Goal: Task Accomplishment & Management: Manage account settings

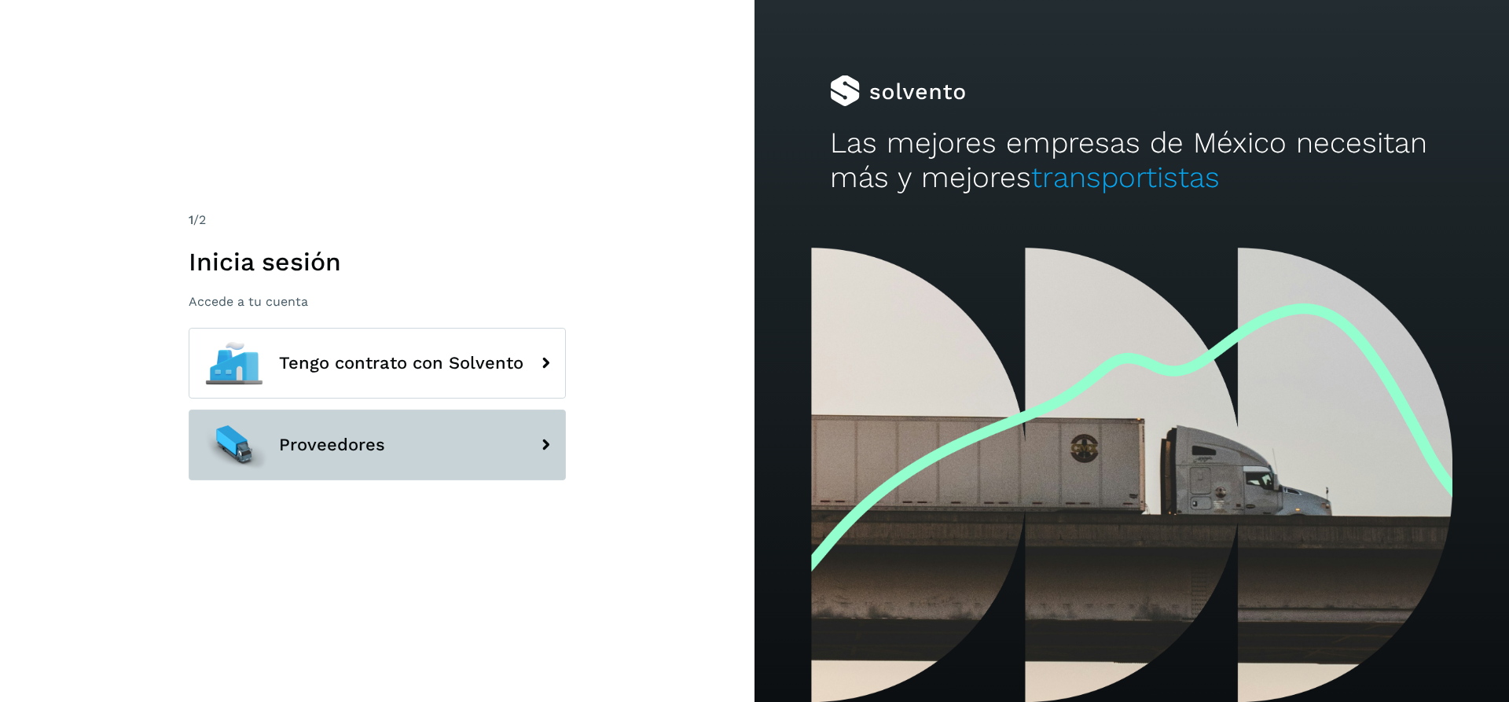
click at [367, 431] on button "Proveedores" at bounding box center [377, 444] width 377 height 71
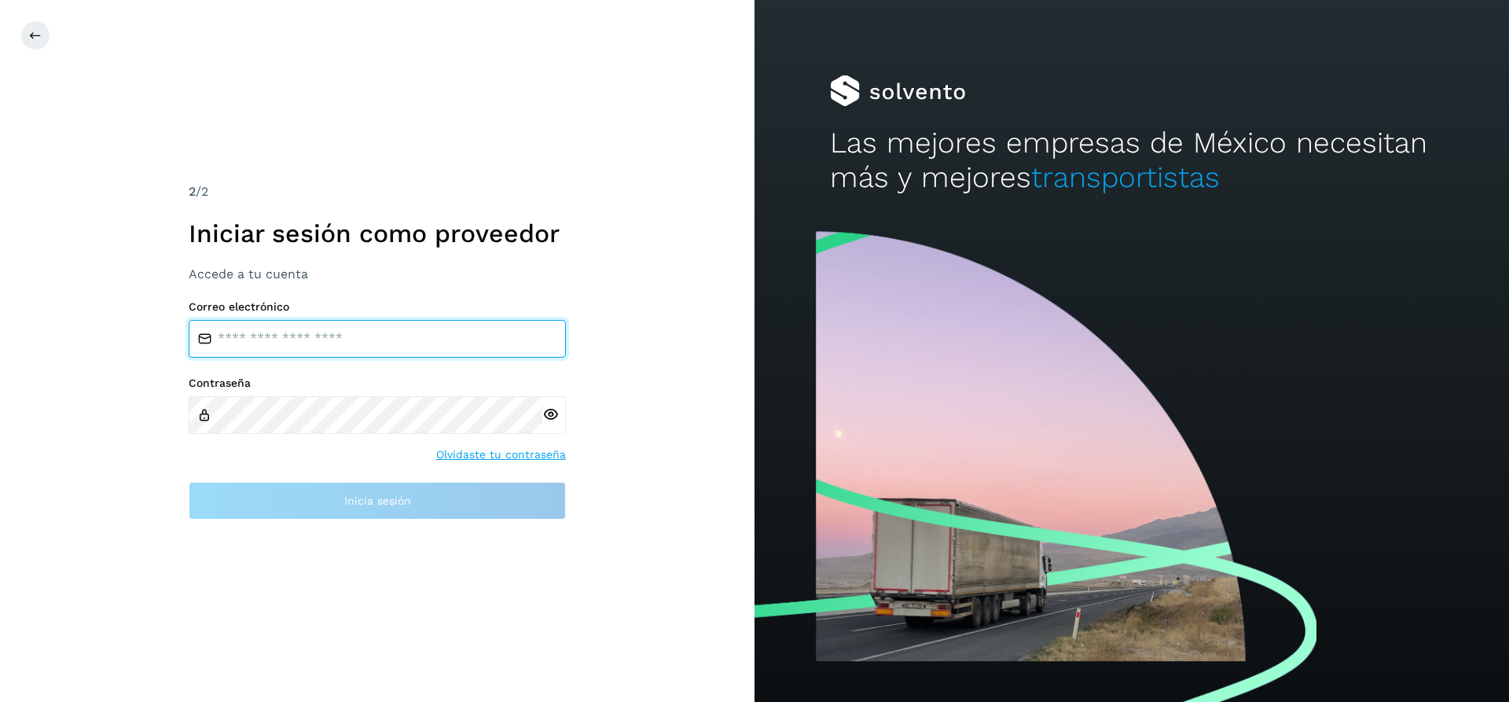
type input "**********"
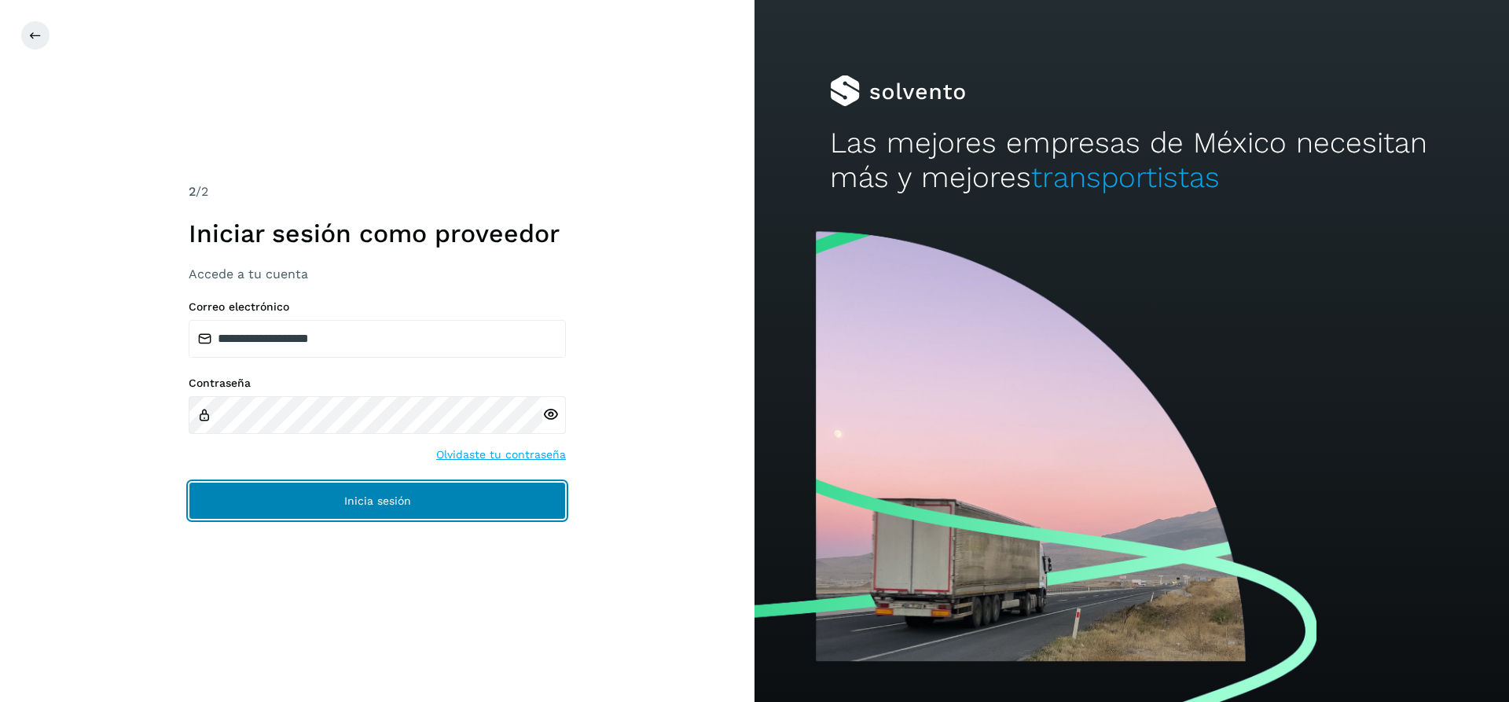
click at [394, 491] on button "Inicia sesión" at bounding box center [377, 501] width 377 height 38
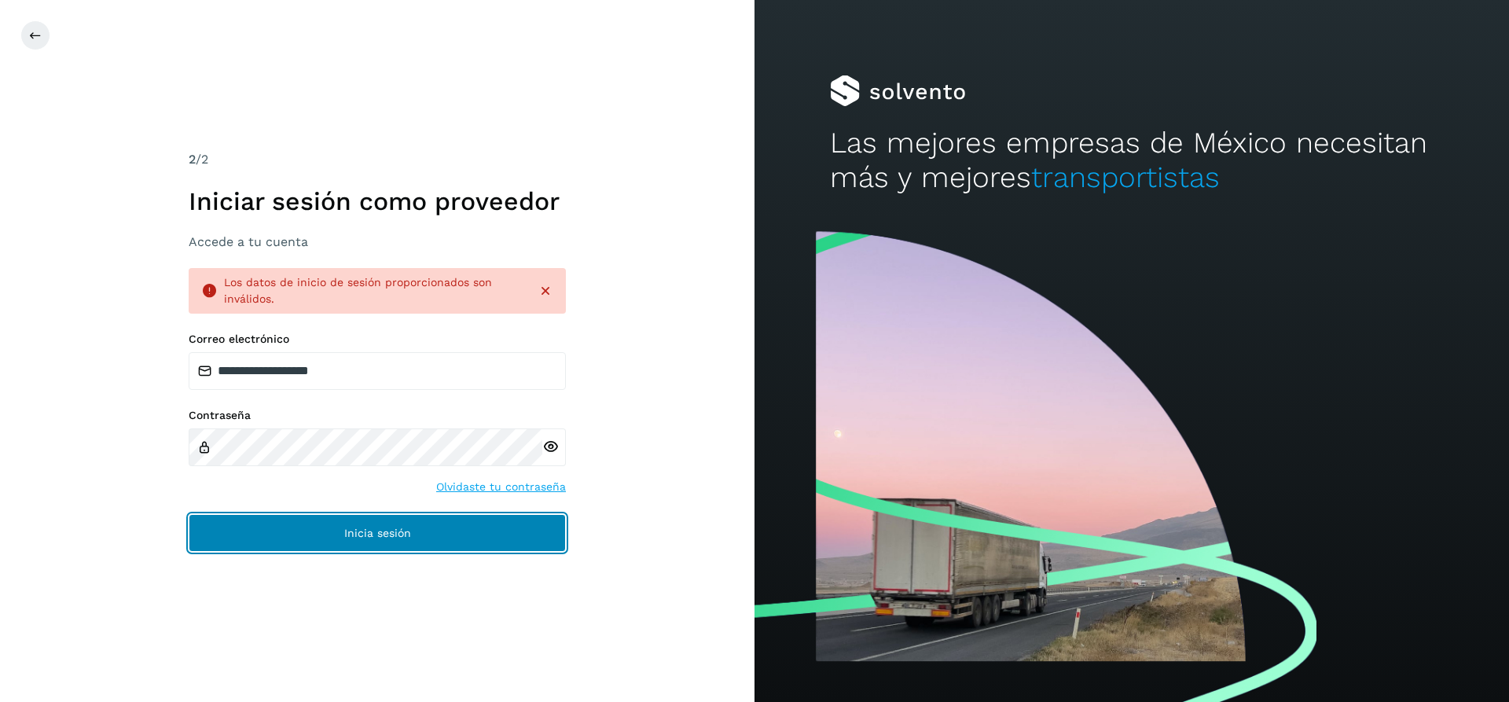
click at [388, 533] on span "Inicia sesión" at bounding box center [377, 532] width 67 height 11
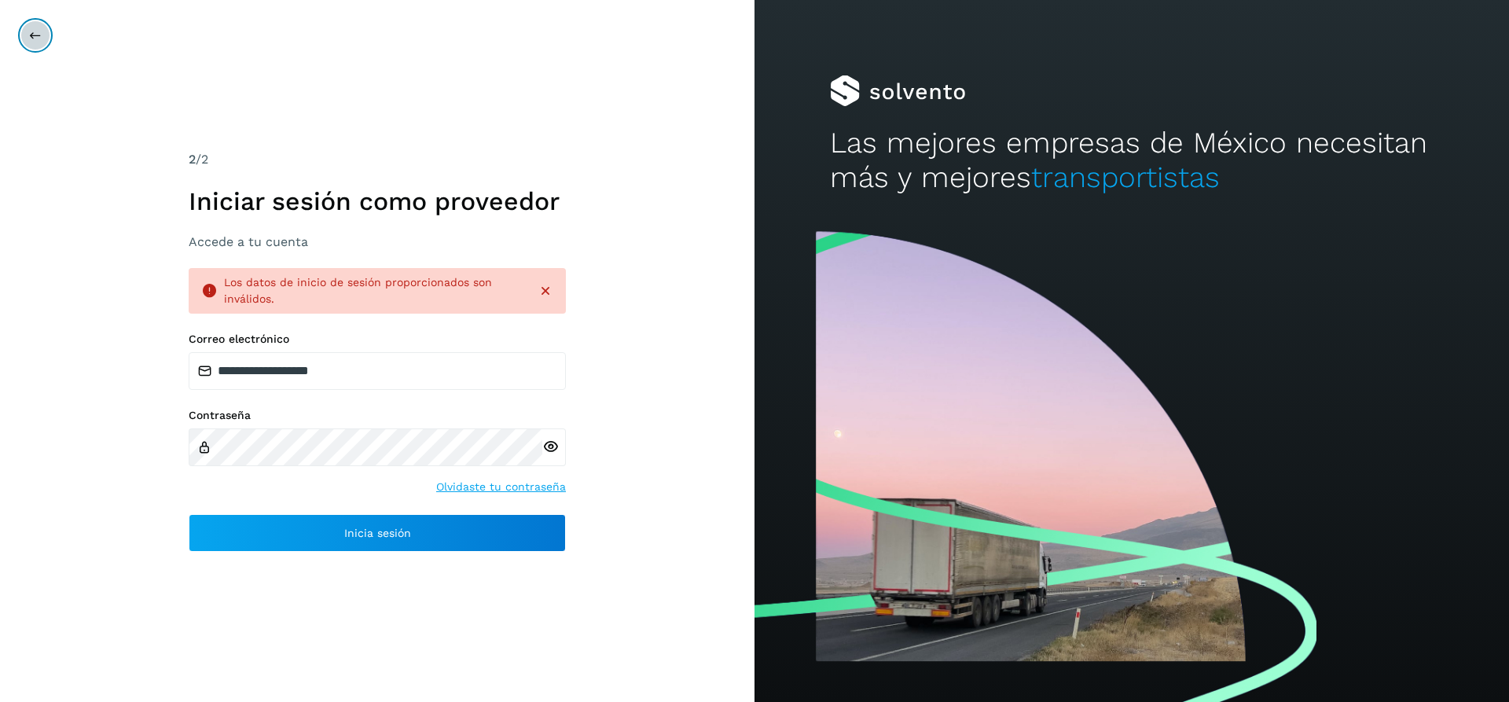
click at [31, 37] on icon at bounding box center [35, 35] width 13 height 13
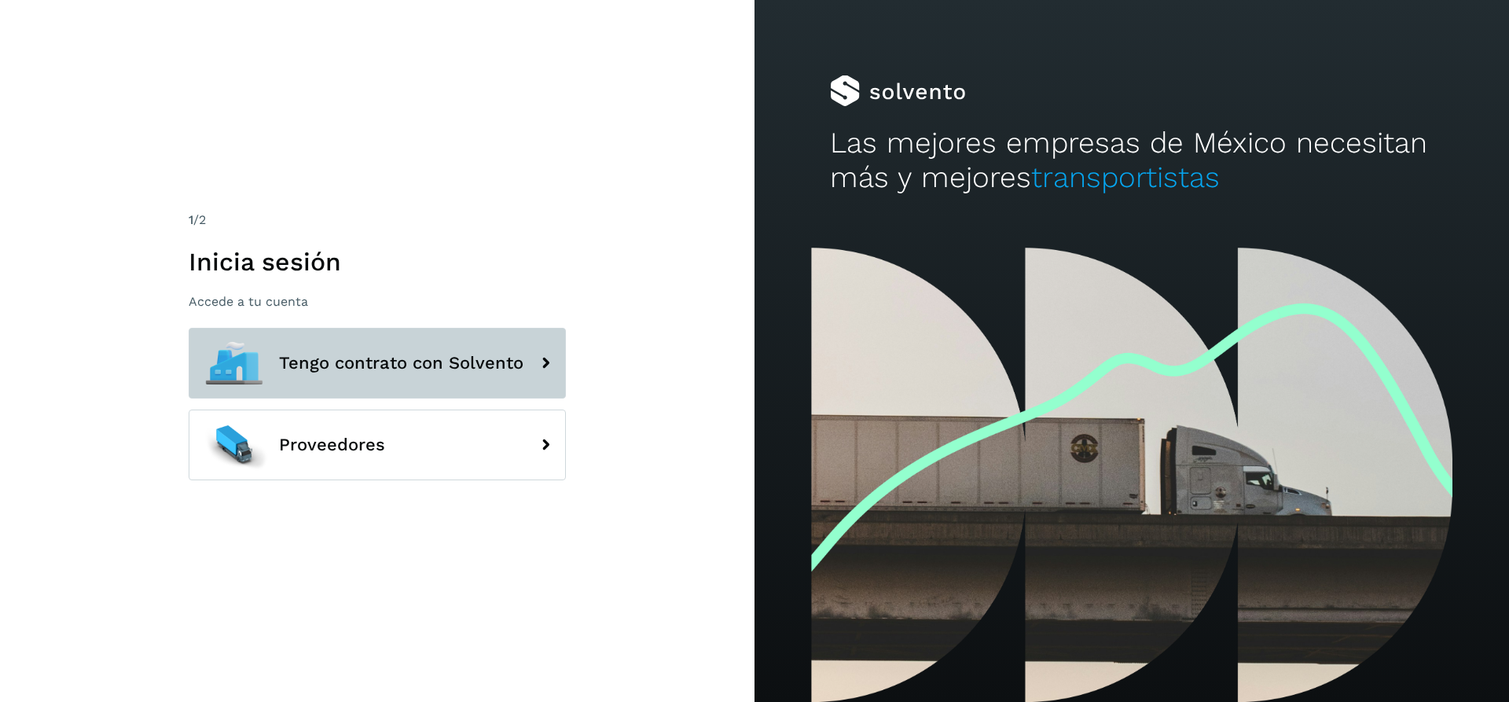
click at [375, 370] on span "Tengo contrato con Solvento" at bounding box center [401, 363] width 244 height 19
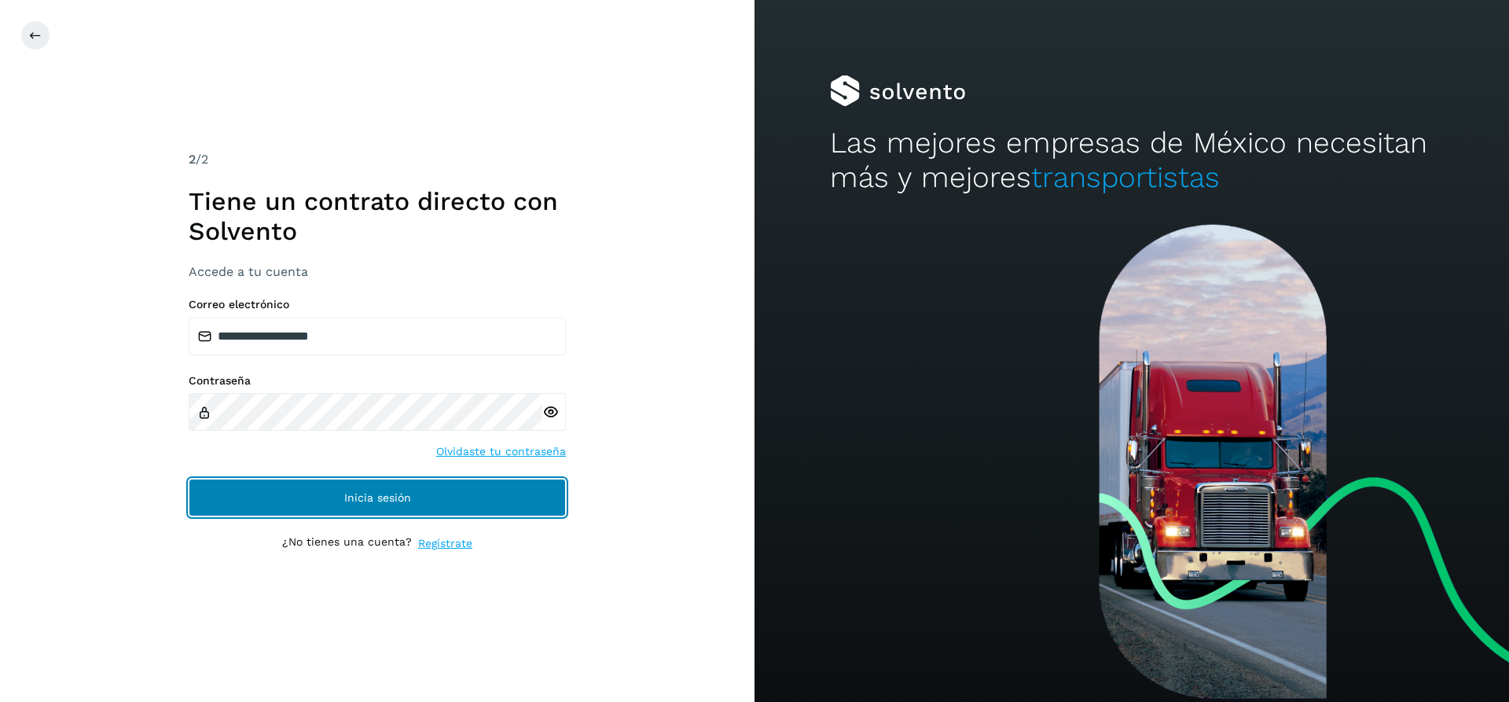
click at [379, 494] on span "Inicia sesión" at bounding box center [377, 497] width 67 height 11
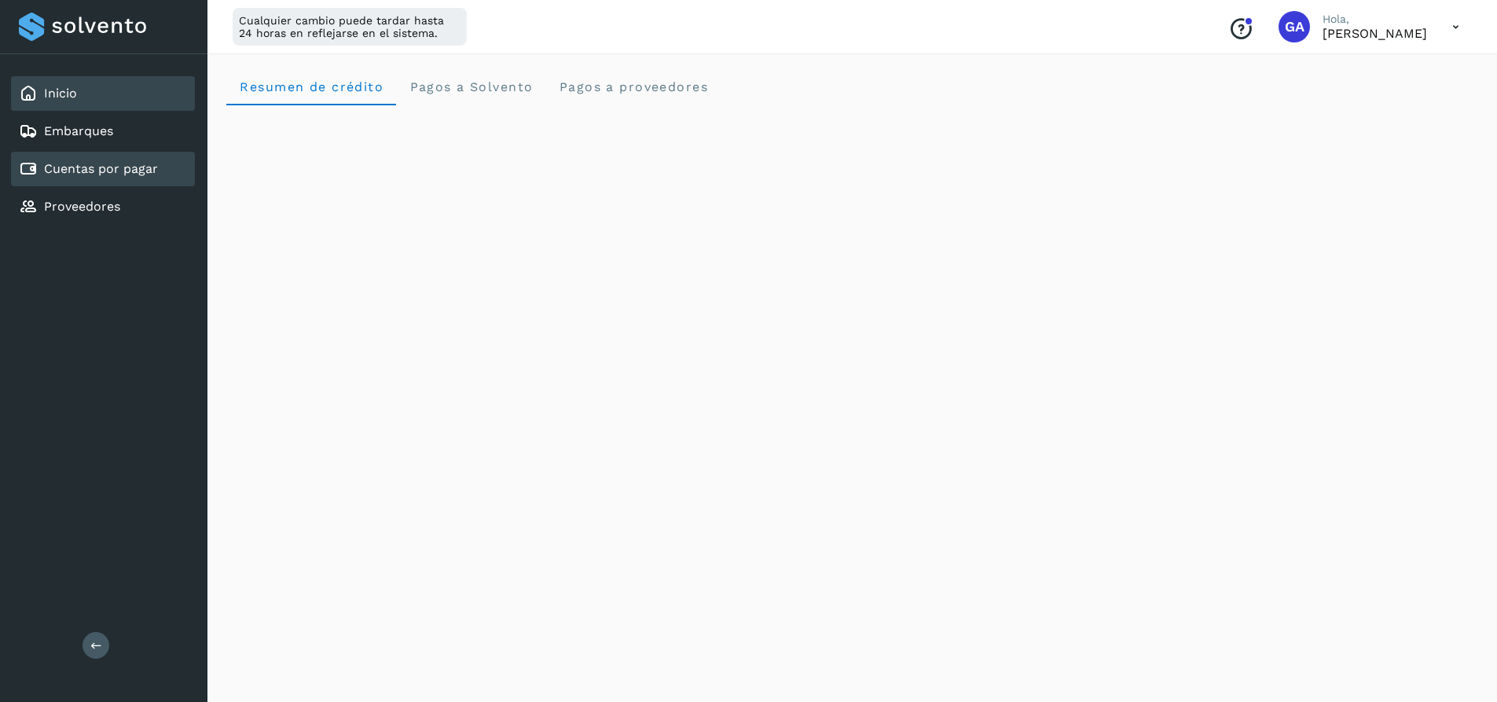
click at [130, 178] on div "Cuentas por pagar" at bounding box center [103, 169] width 184 height 35
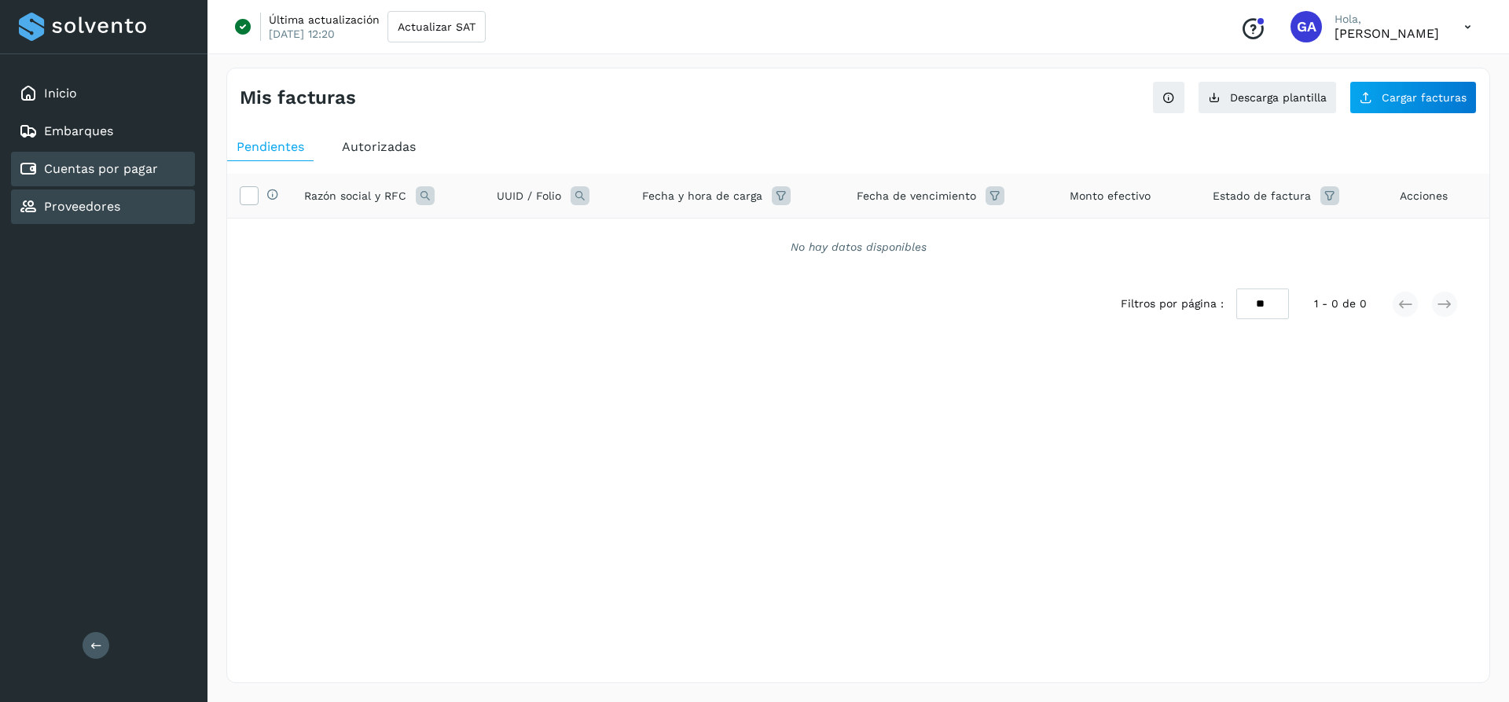
click at [104, 210] on link "Proveedores" at bounding box center [82, 206] width 76 height 15
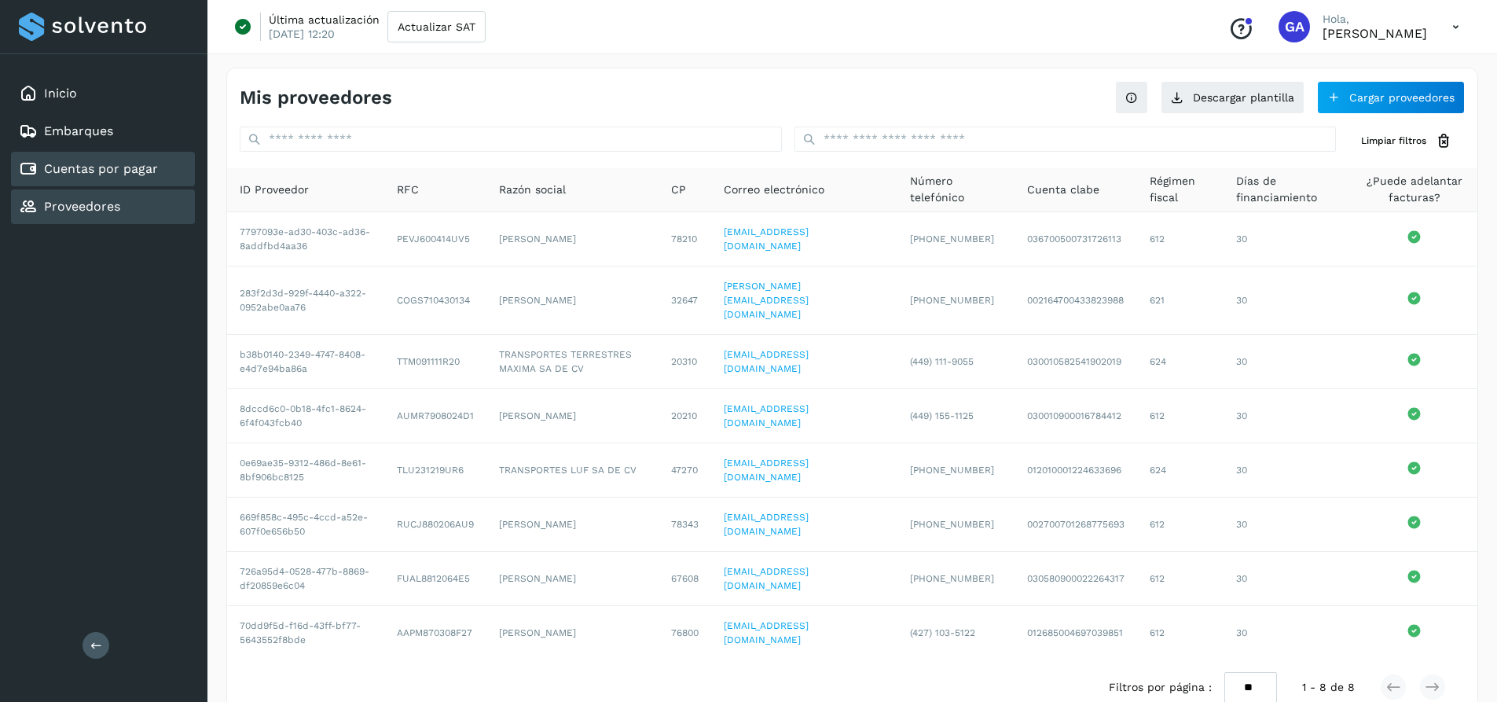
click at [104, 169] on link "Cuentas por pagar" at bounding box center [101, 168] width 114 height 15
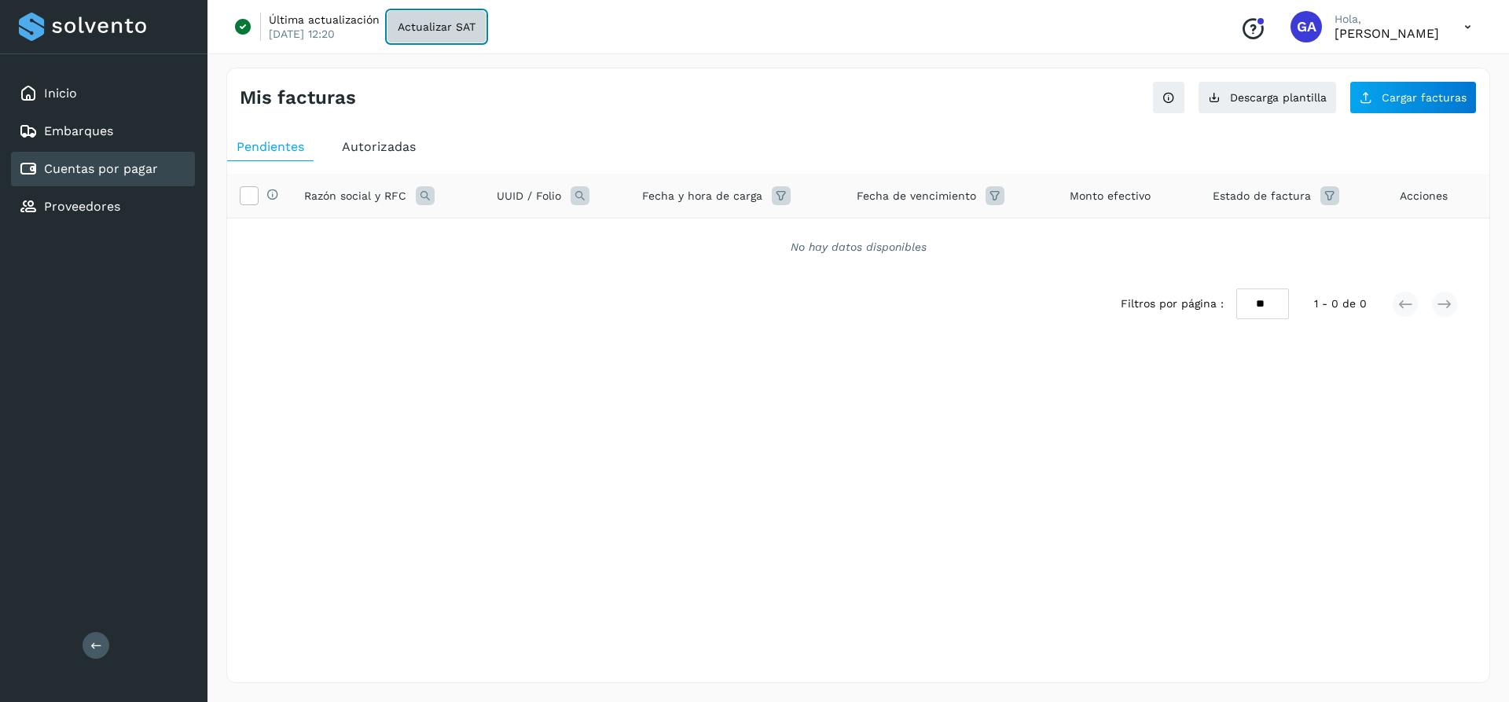
click at [434, 21] on span "Actualizar SAT" at bounding box center [437, 26] width 78 height 11
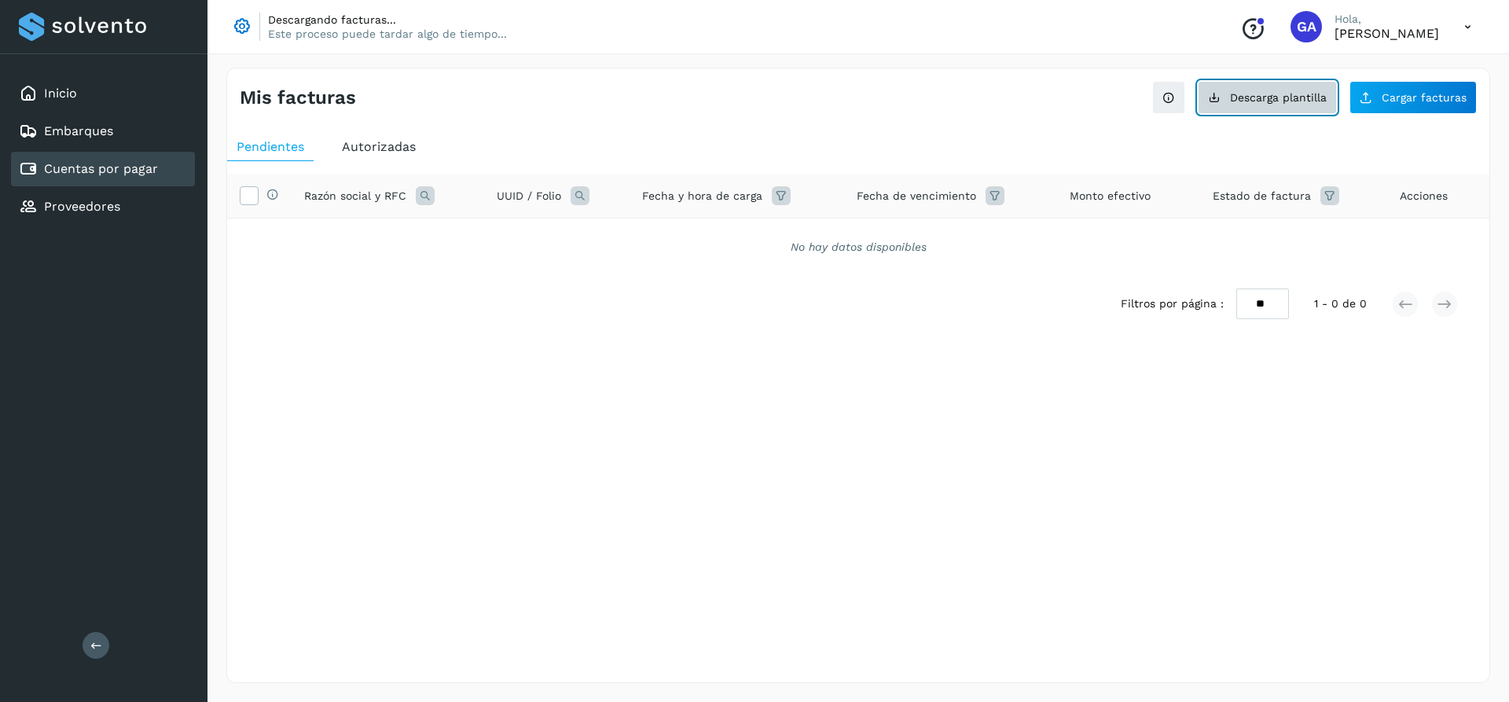
click at [1278, 96] on span "Descarga plantilla" at bounding box center [1278, 97] width 97 height 11
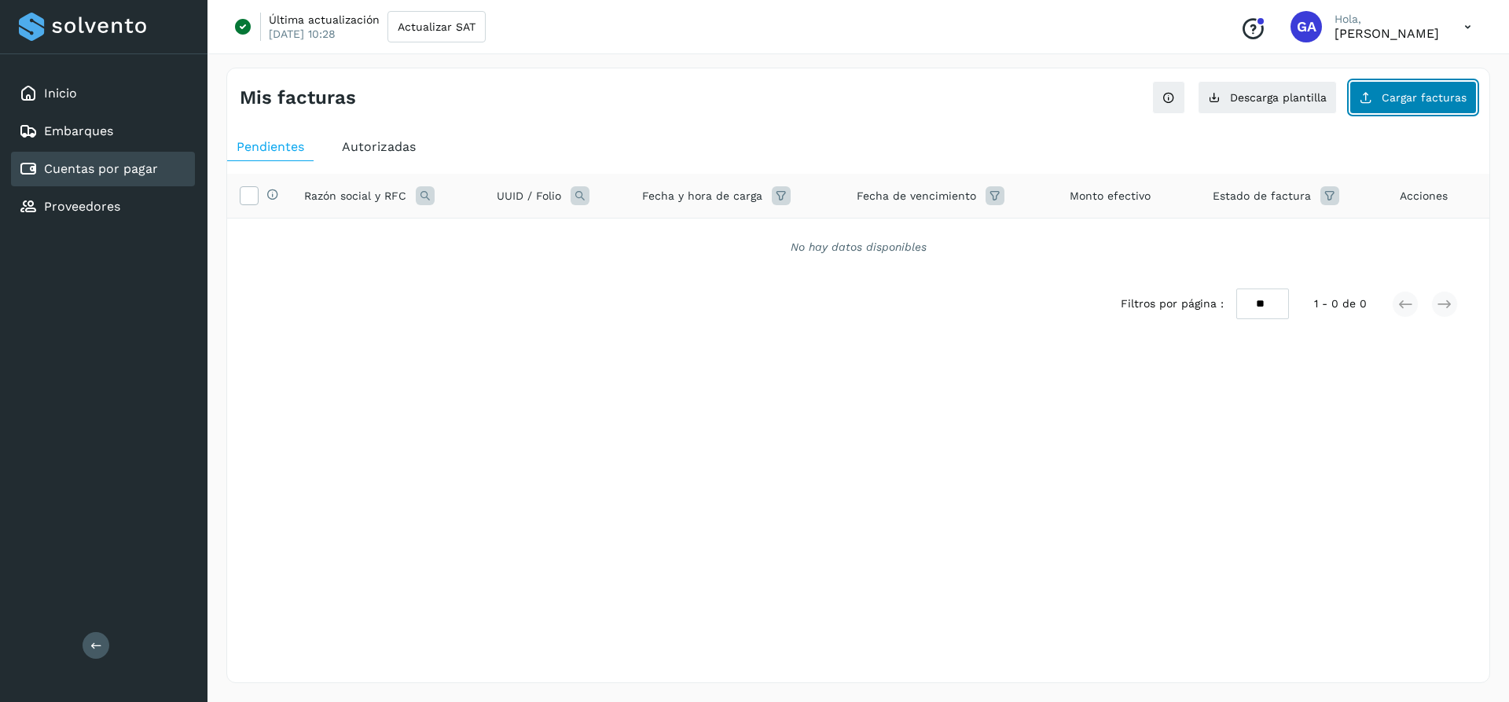
click at [1391, 104] on button "Cargar facturas" at bounding box center [1412, 97] width 127 height 33
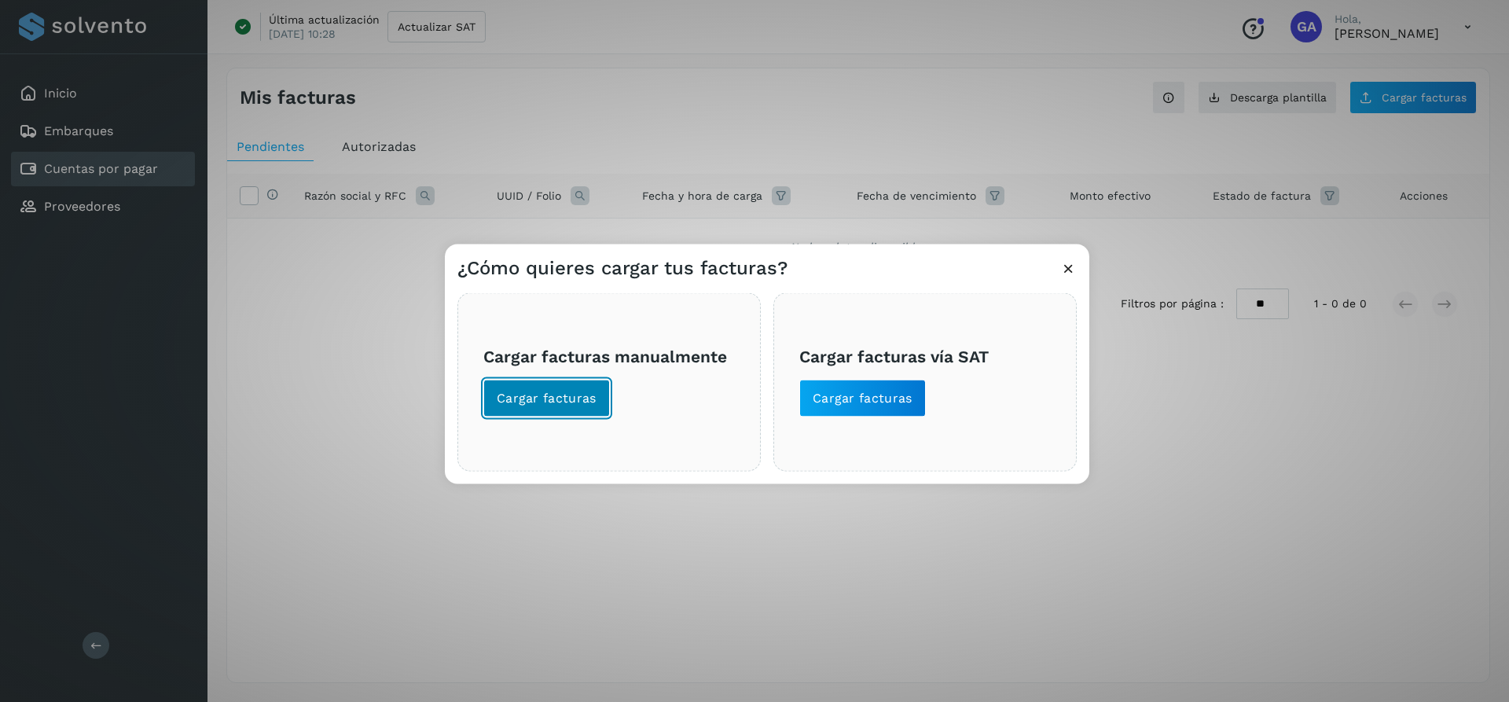
click at [564, 397] on span "Cargar facturas" at bounding box center [547, 397] width 100 height 17
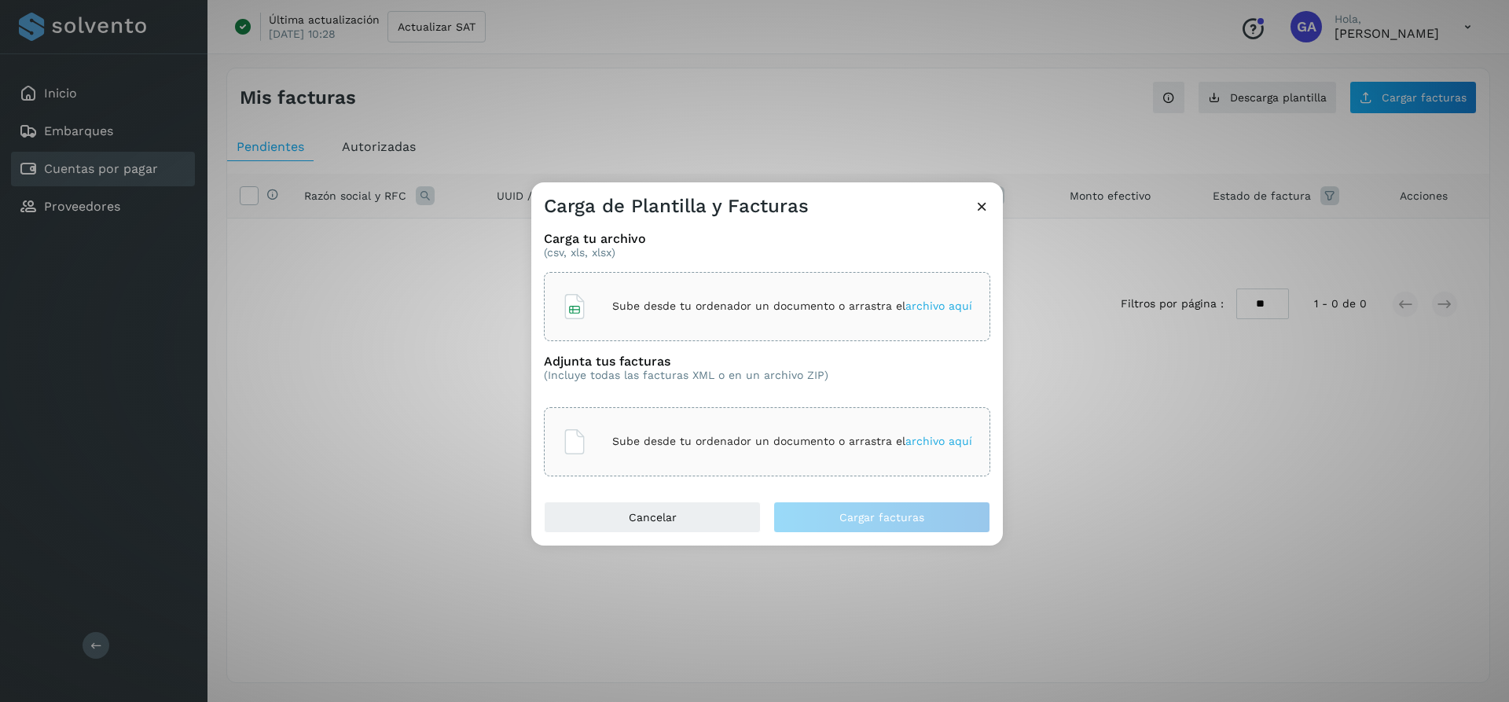
click at [923, 302] on span "archivo aquí" at bounding box center [938, 305] width 67 height 13
click at [942, 441] on span "archivo aquí" at bounding box center [938, 440] width 67 height 13
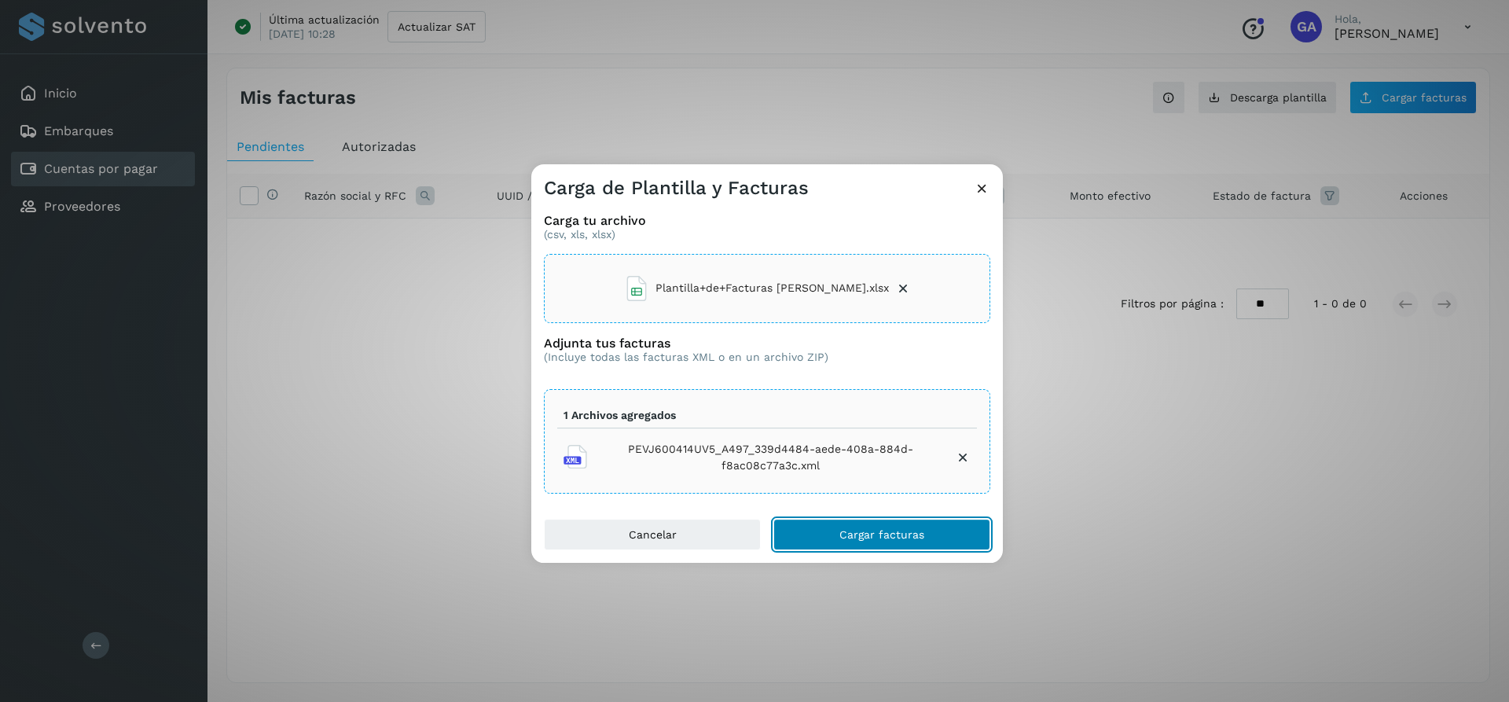
click at [858, 523] on button "Cargar facturas" at bounding box center [881, 534] width 217 height 31
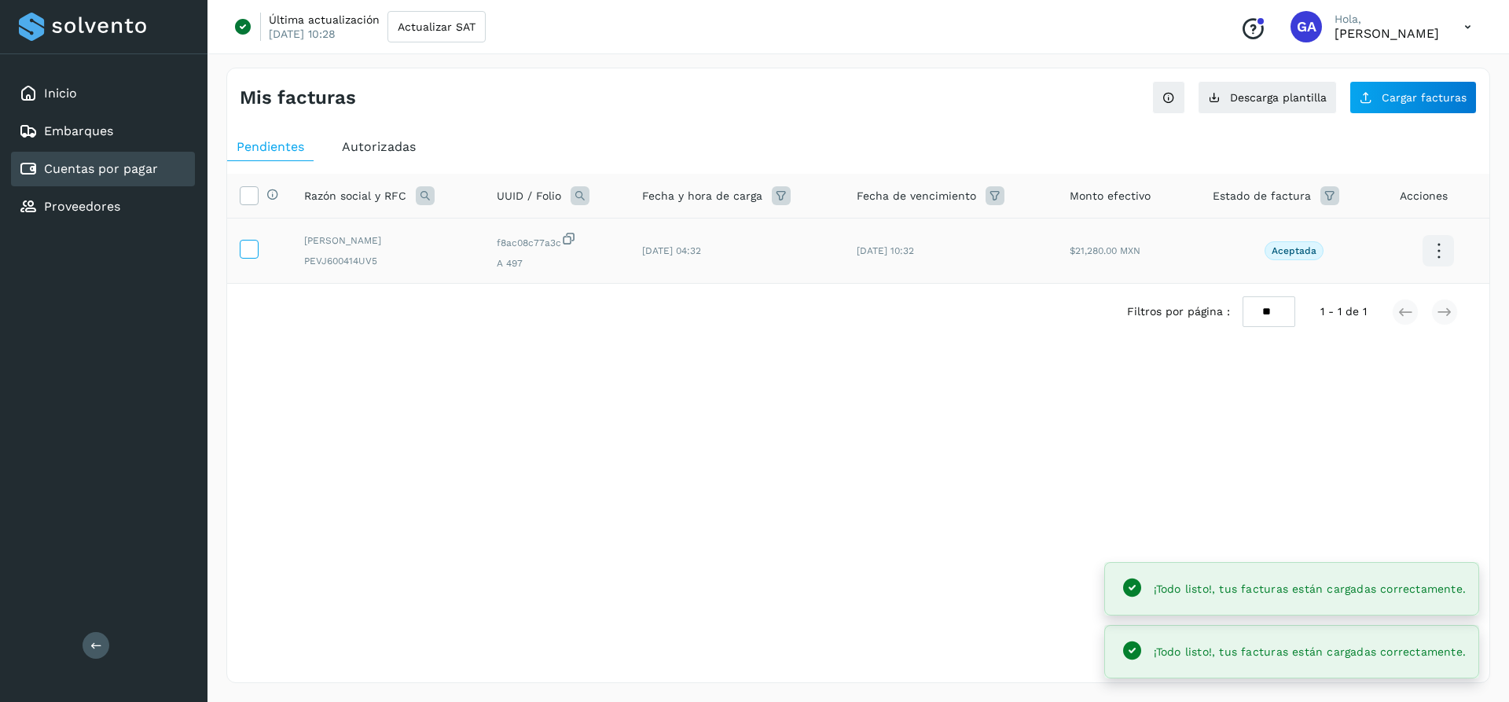
click at [257, 252] on label at bounding box center [249, 249] width 19 height 19
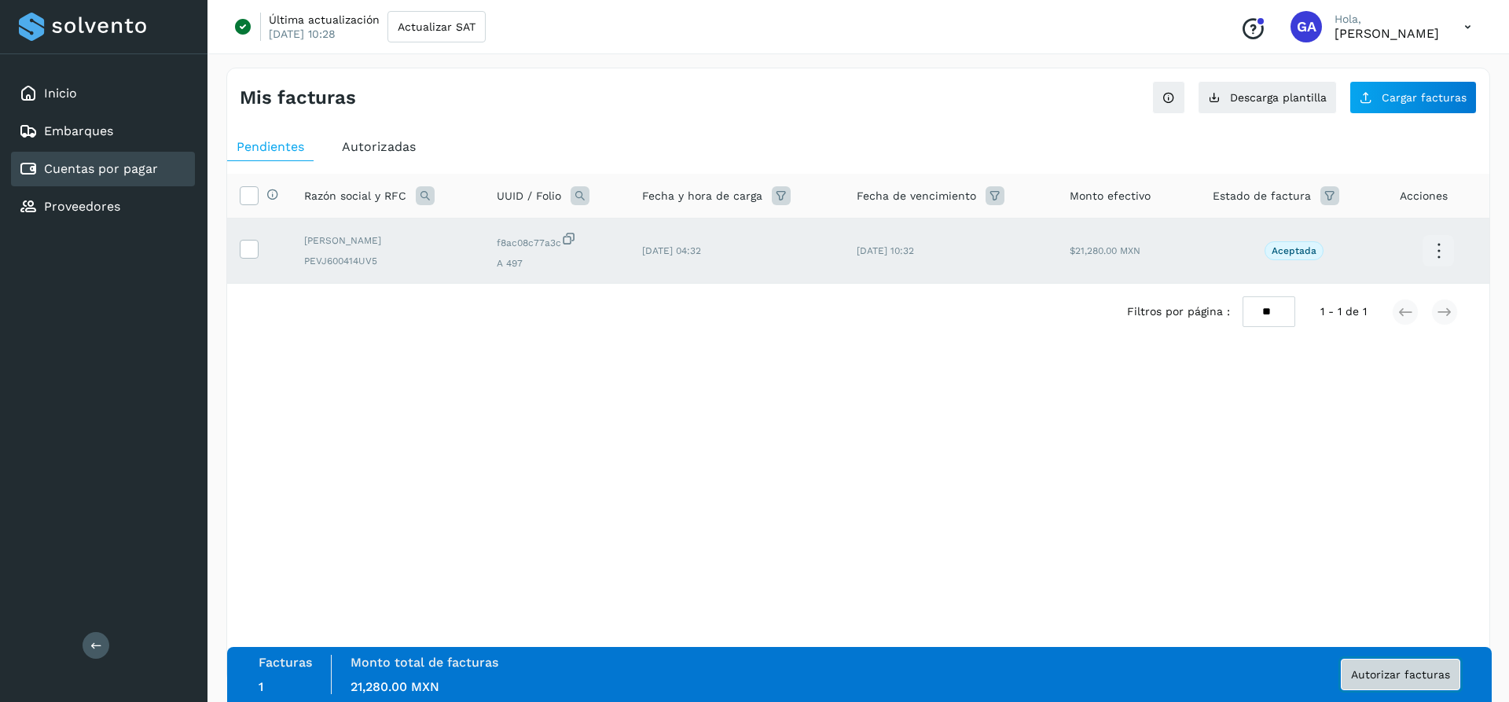
click at [1438, 676] on span "Autorizar facturas" at bounding box center [1400, 674] width 99 height 11
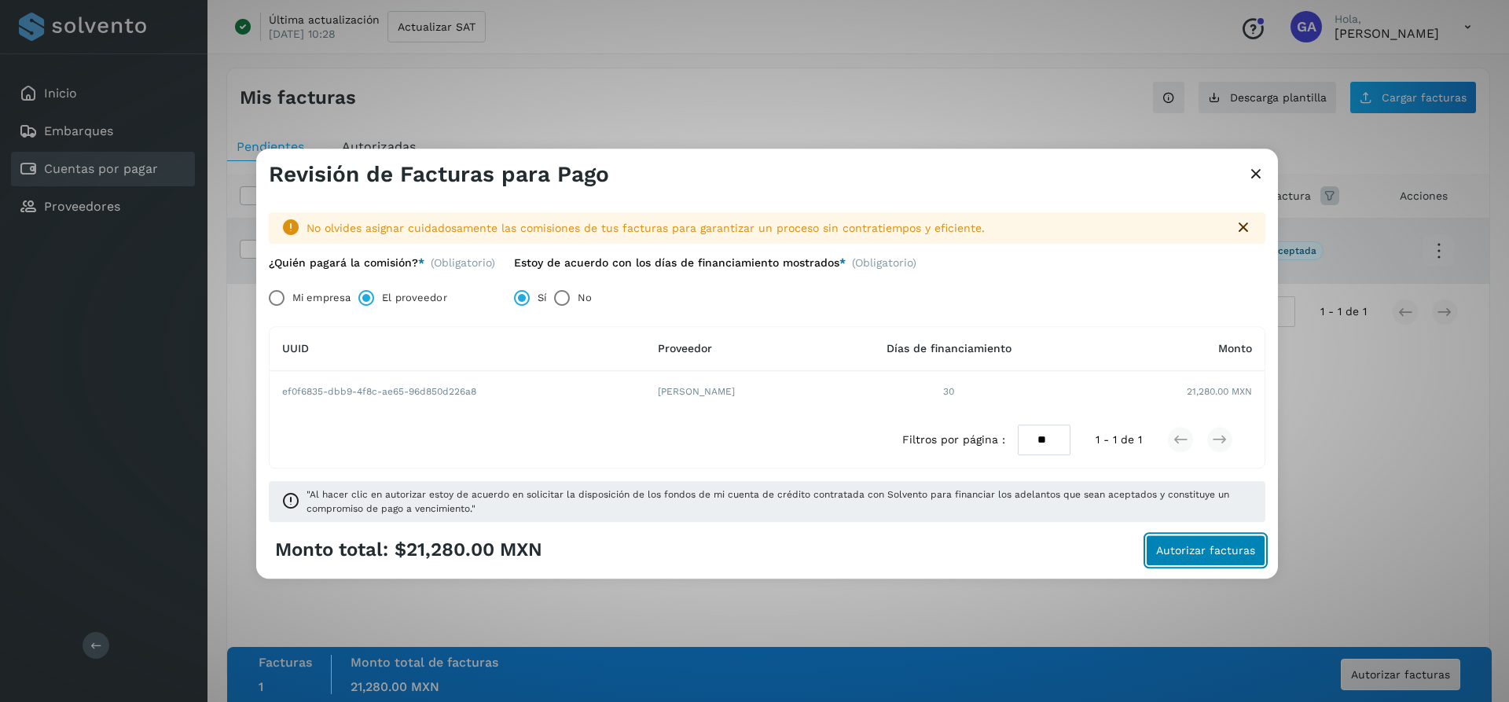
click at [1190, 547] on span "Autorizar facturas" at bounding box center [1205, 549] width 99 height 11
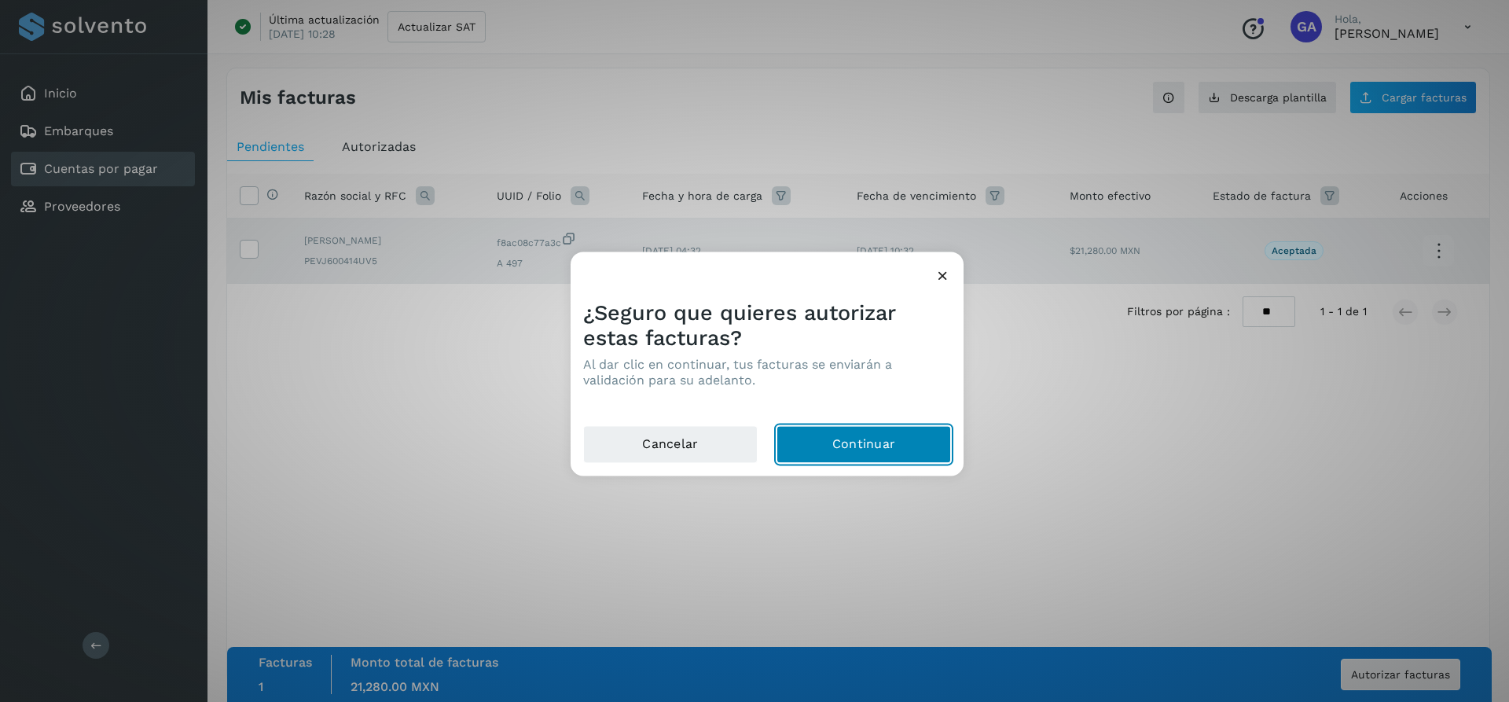
click at [910, 441] on button "Continuar" at bounding box center [863, 444] width 174 height 38
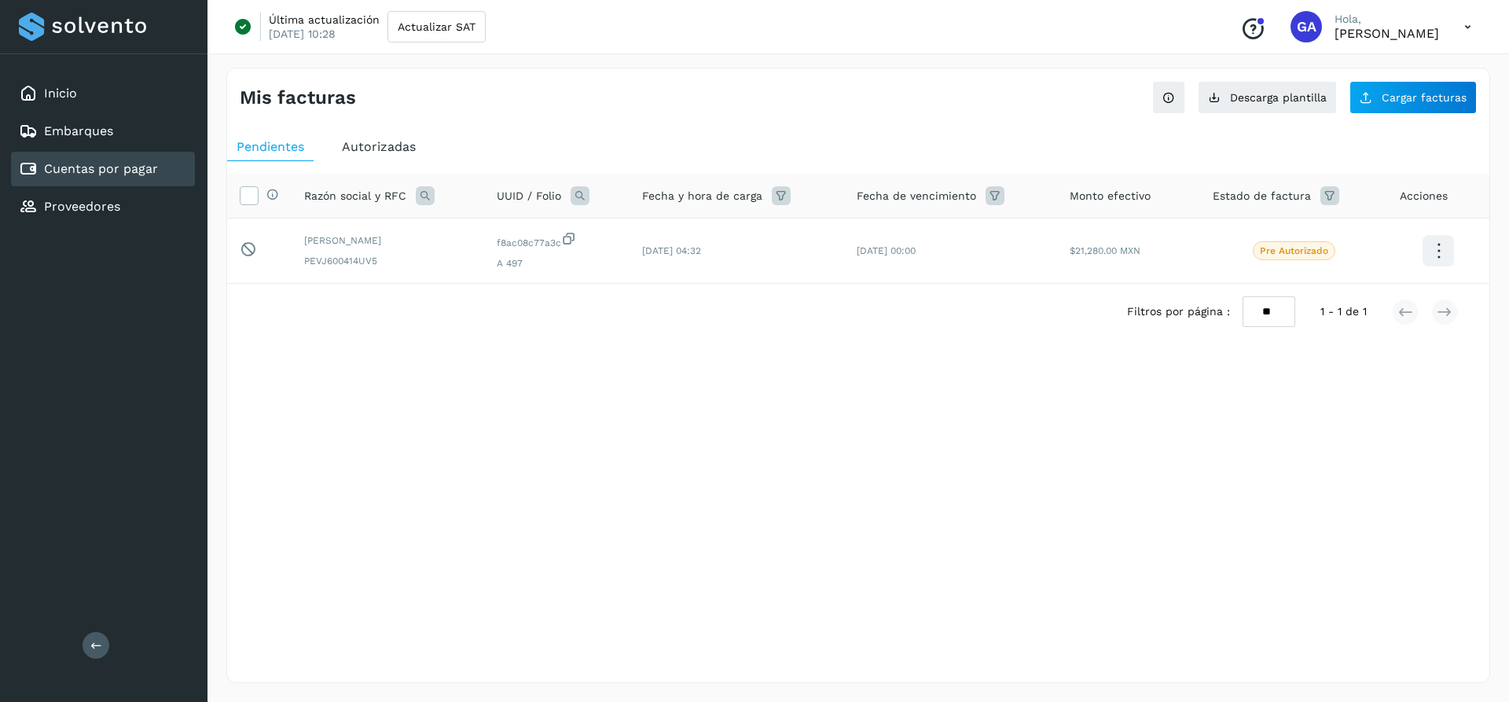
click at [856, 558] on div "Mis facturas Ver instrucciones para cargar Facturas Descarga plantilla Cargar f…" at bounding box center [857, 375] width 1263 height 615
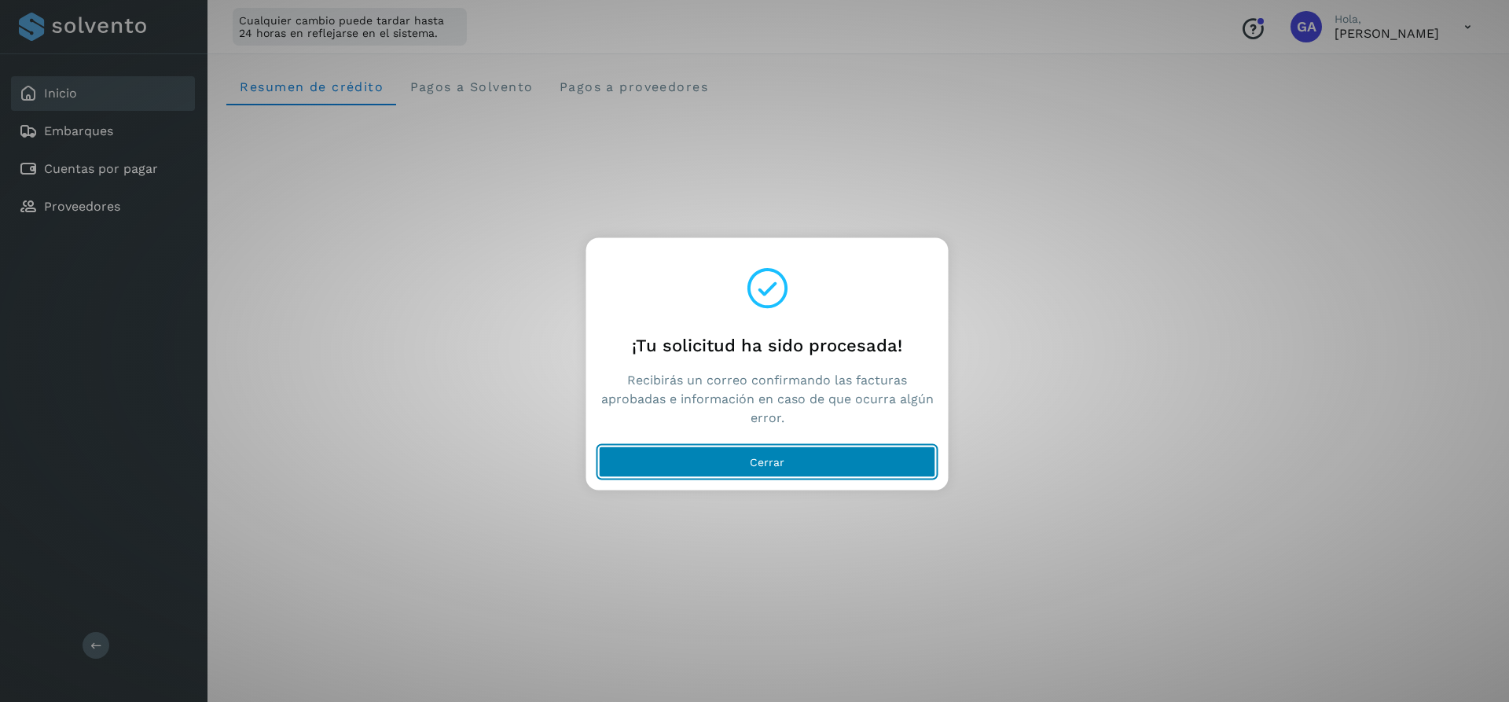
click at [756, 461] on span "Cerrar" at bounding box center [767, 461] width 35 height 11
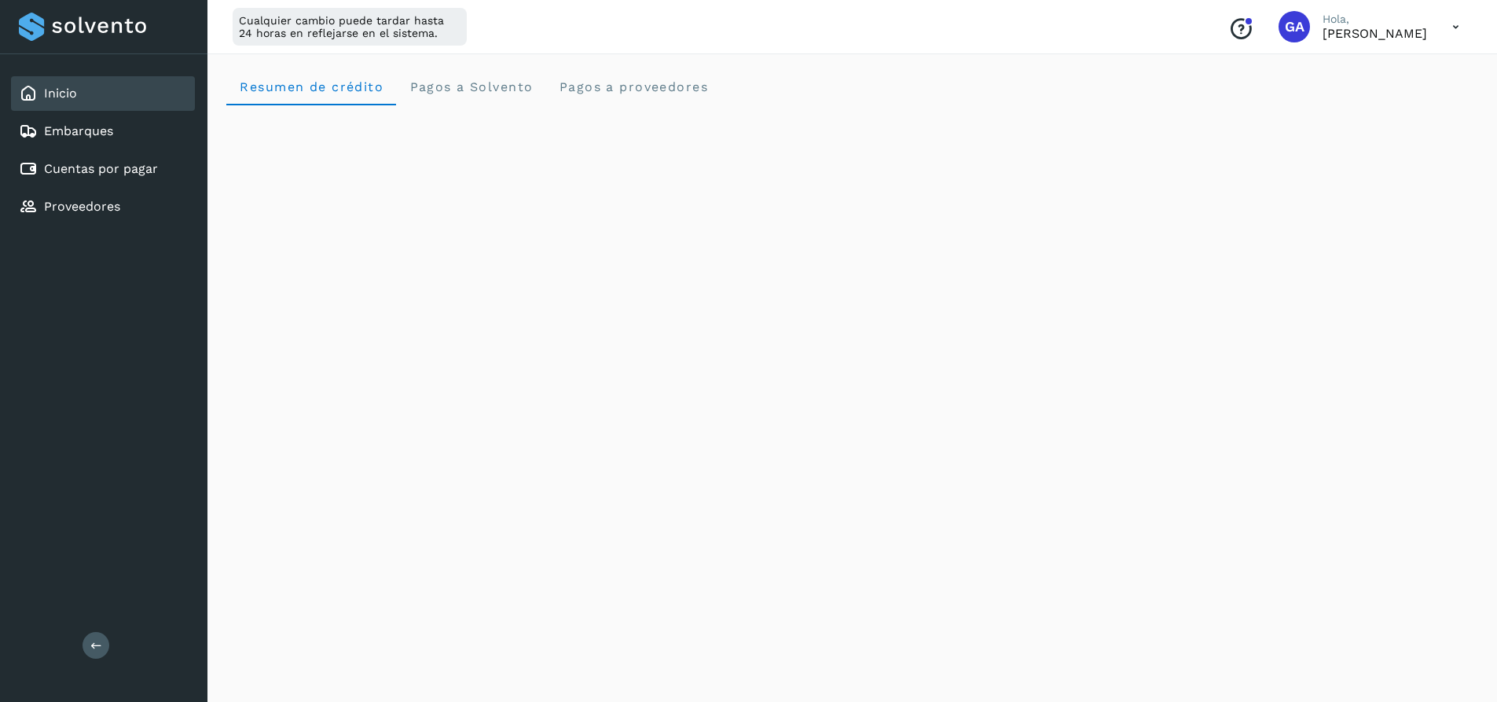
click at [93, 186] on div "Inicio Embarques Cuentas por pagar Proveedores" at bounding box center [103, 150] width 207 height 192
click at [97, 176] on link "Cuentas por pagar" at bounding box center [101, 168] width 114 height 15
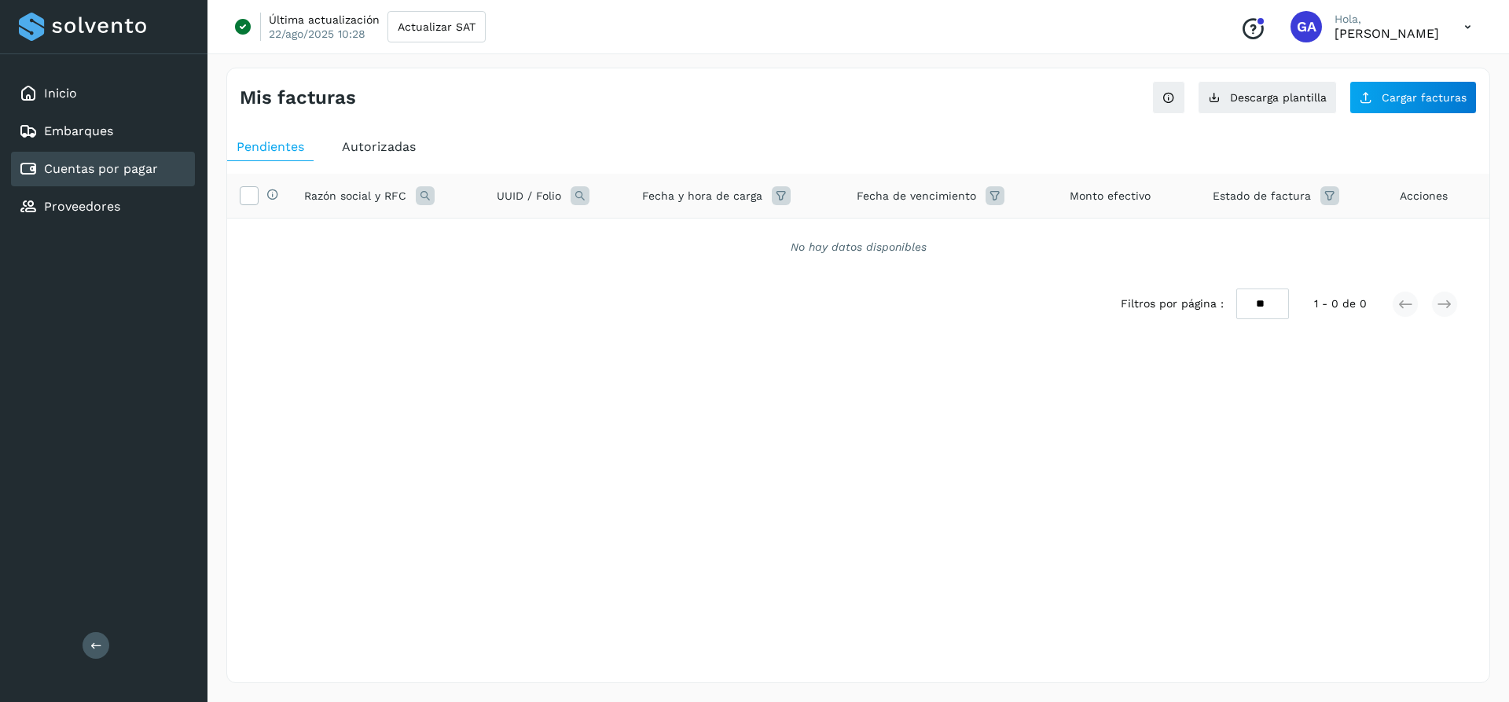
click at [93, 177] on div "Cuentas por pagar" at bounding box center [88, 168] width 139 height 19
click at [88, 204] on link "Proveedores" at bounding box center [82, 206] width 76 height 15
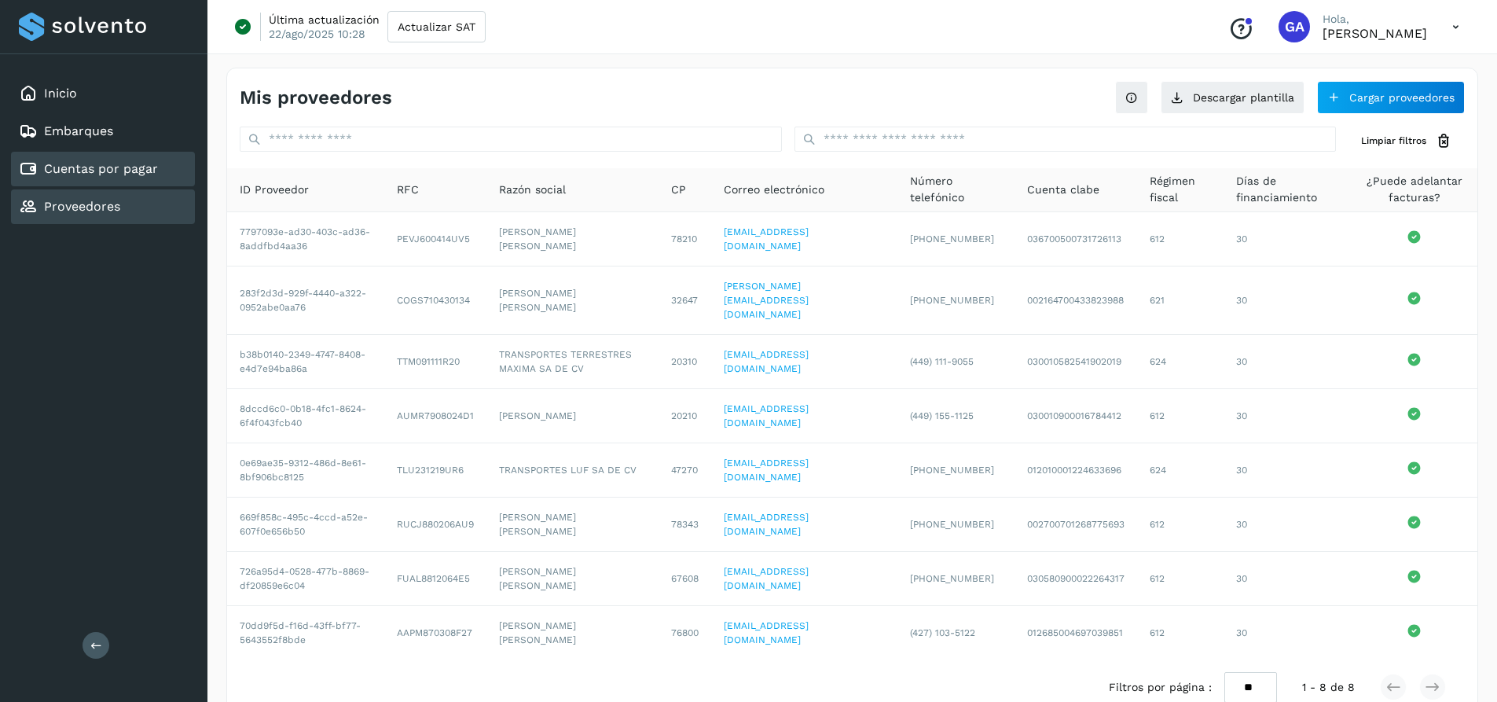
click at [90, 171] on link "Cuentas por pagar" at bounding box center [101, 168] width 114 height 15
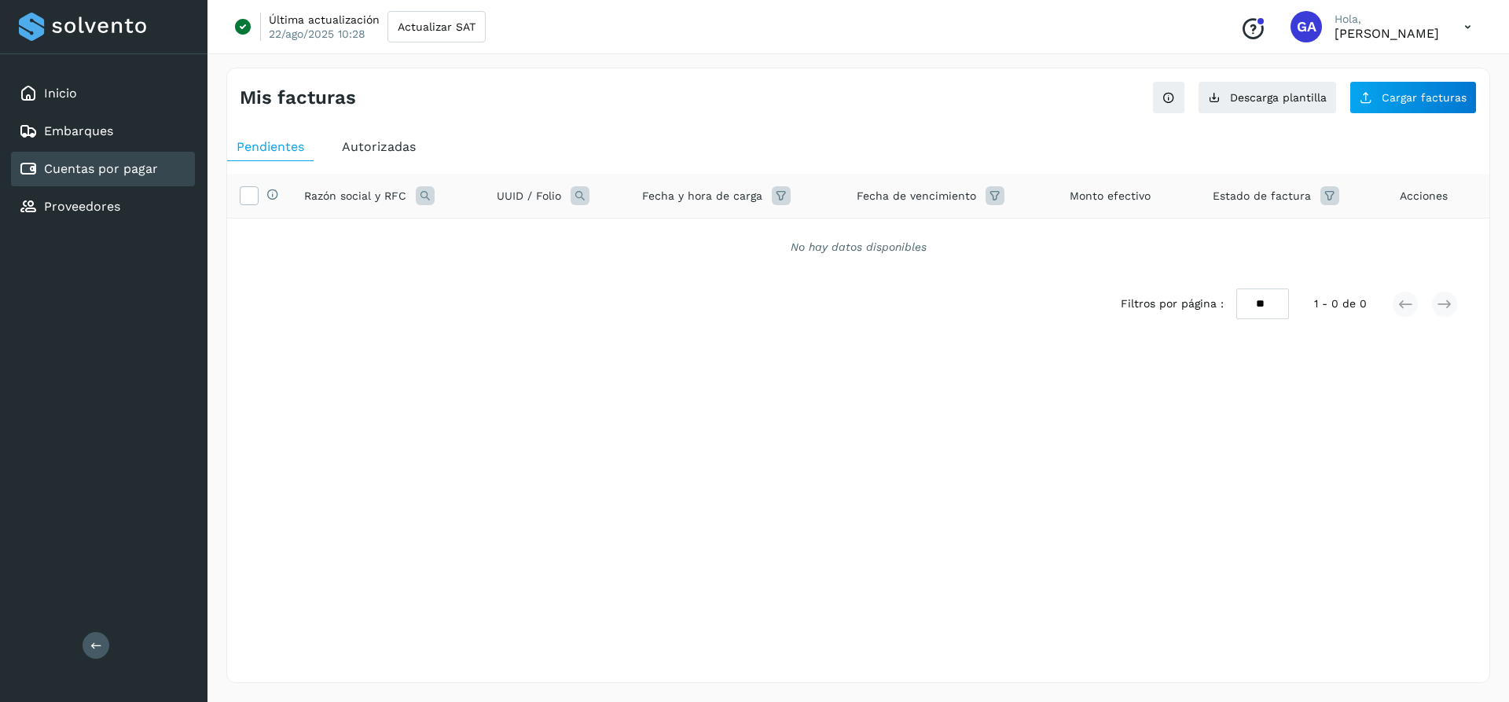
drag, startPoint x: 1269, startPoint y: 310, endPoint x: 1258, endPoint y: 317, distance: 12.7
click at [1268, 310] on select "** ** **" at bounding box center [1262, 303] width 53 height 31
select select "**"
click at [1237, 319] on select "** ** **" at bounding box center [1262, 303] width 53 height 31
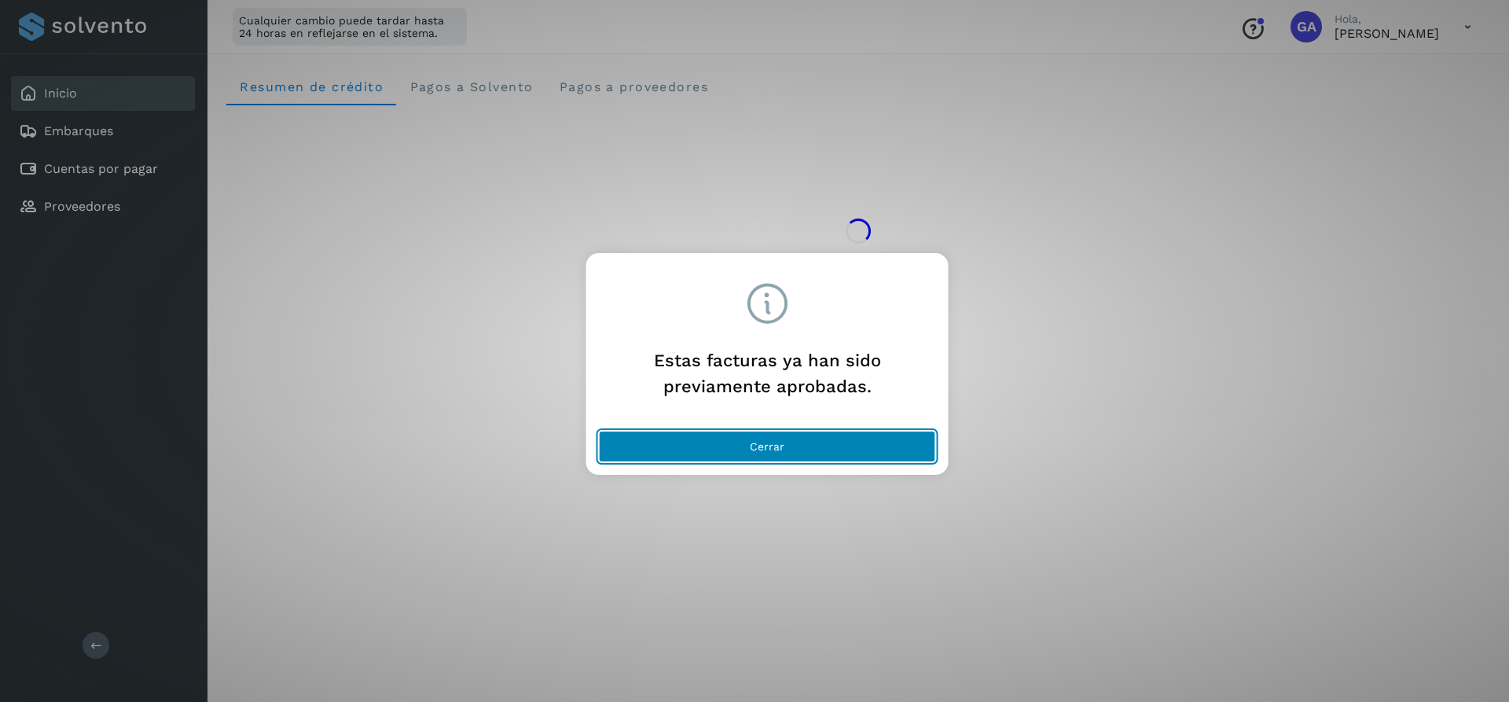
click at [790, 454] on button "Cerrar" at bounding box center [767, 446] width 337 height 31
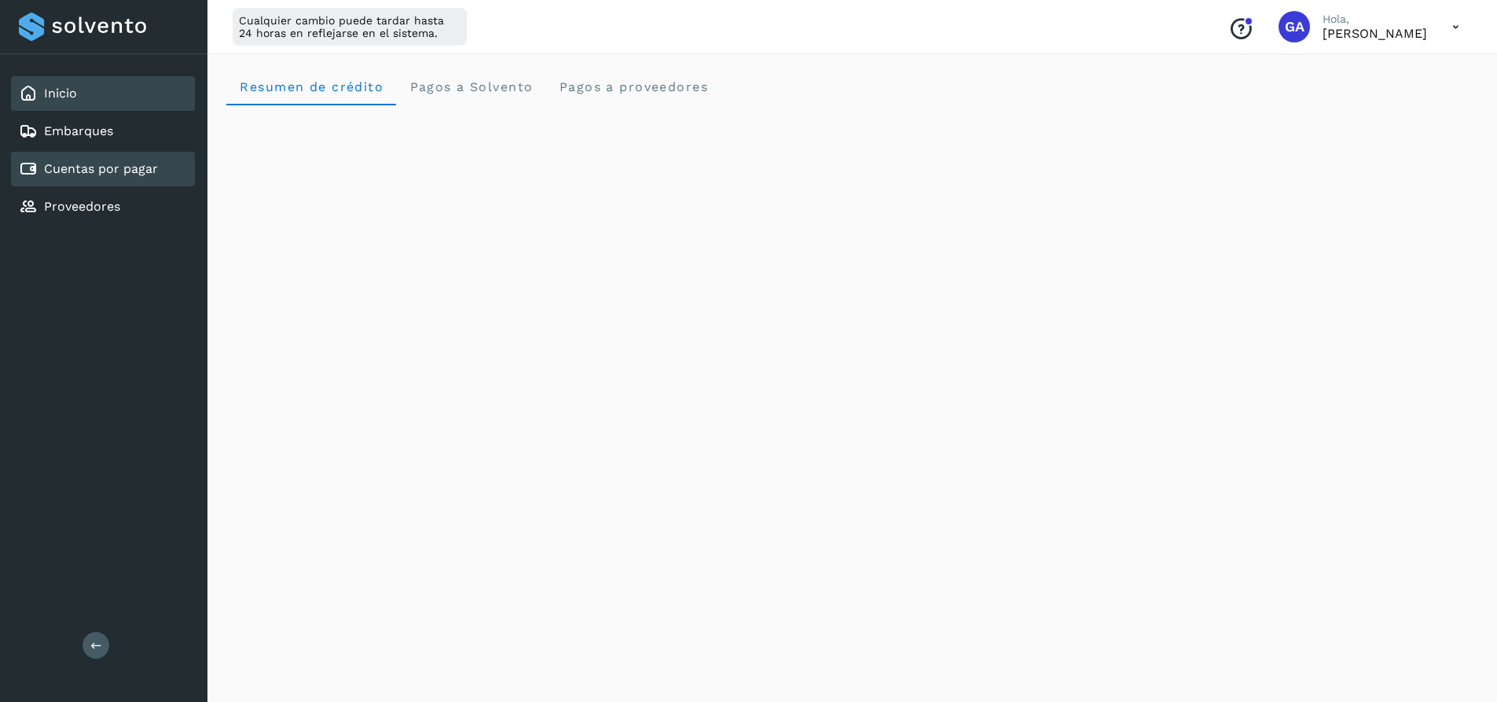
click at [115, 170] on link "Cuentas por pagar" at bounding box center [101, 168] width 114 height 15
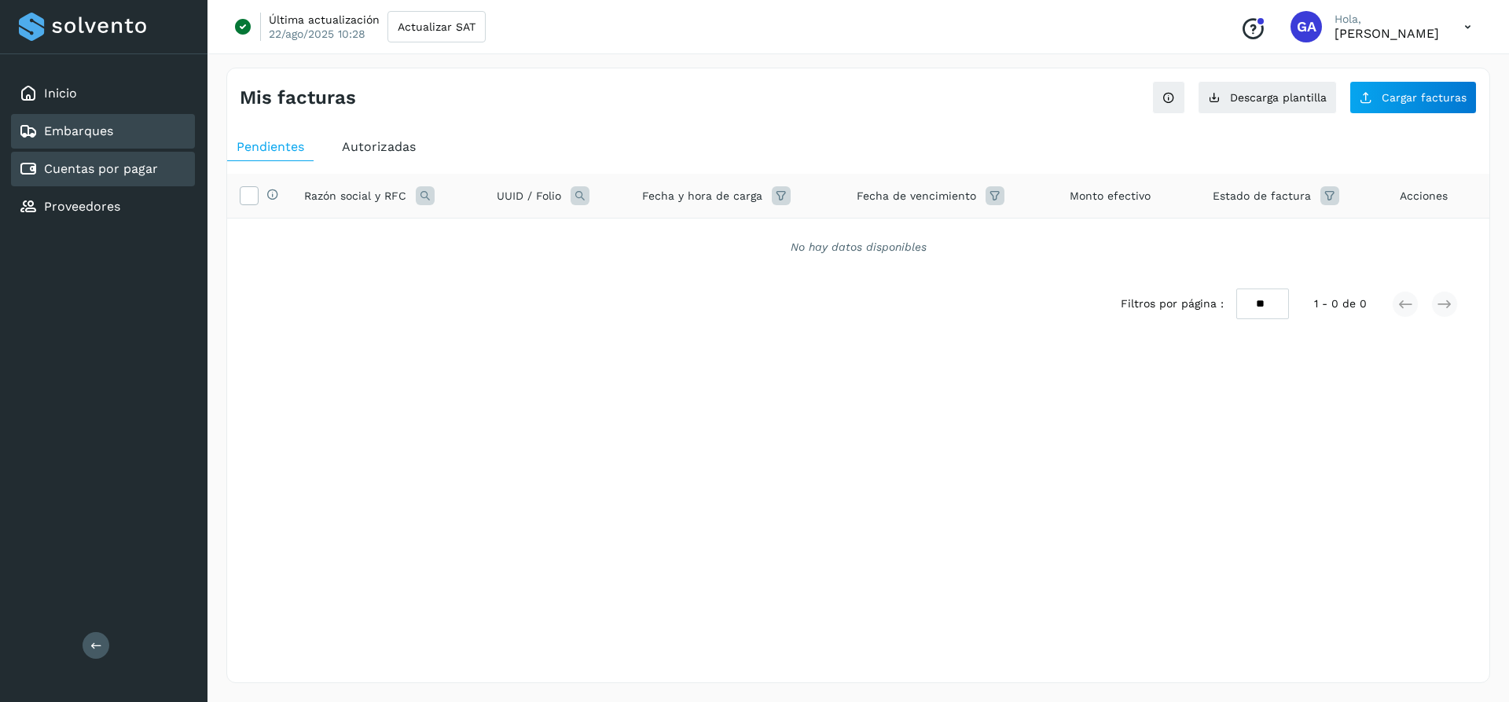
click at [89, 131] on link "Embarques" at bounding box center [78, 130] width 69 height 15
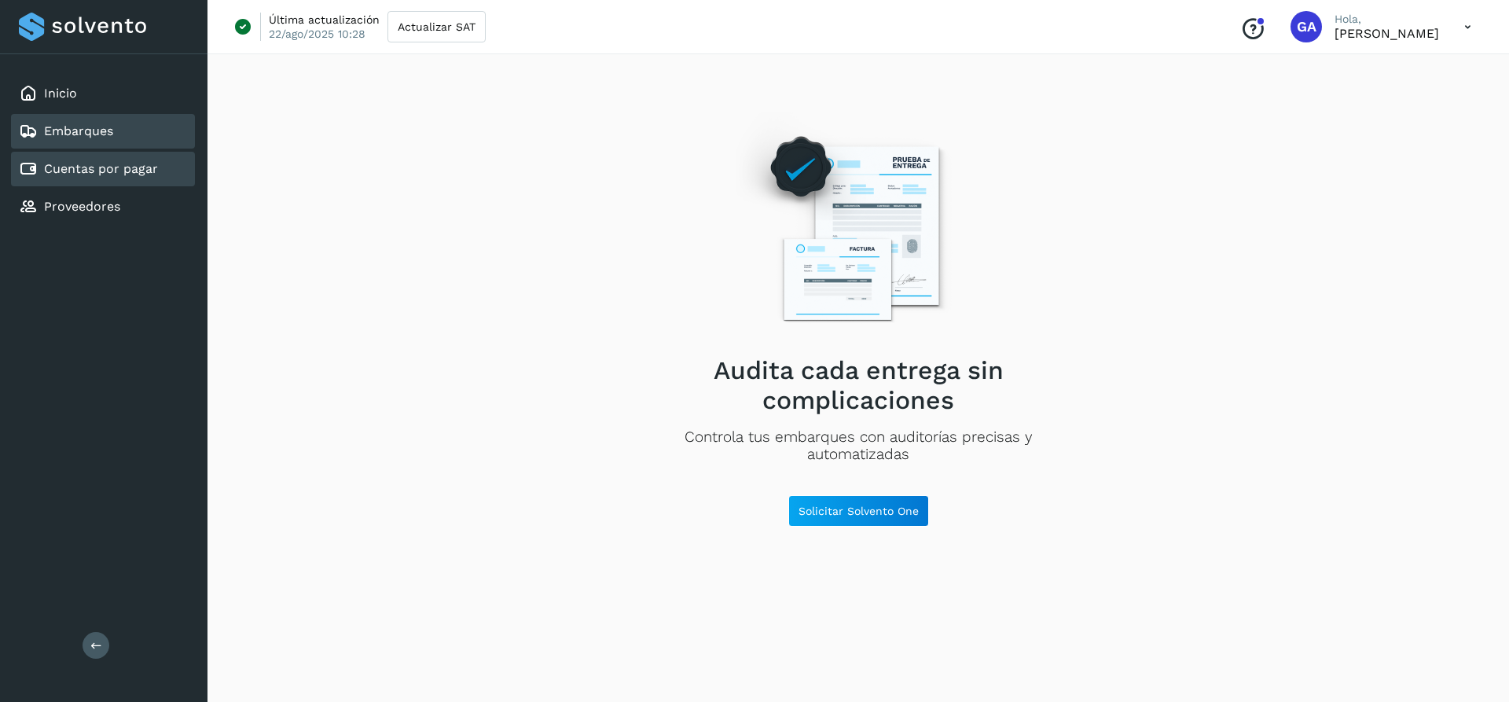
click at [103, 184] on div "Cuentas por pagar" at bounding box center [103, 169] width 184 height 35
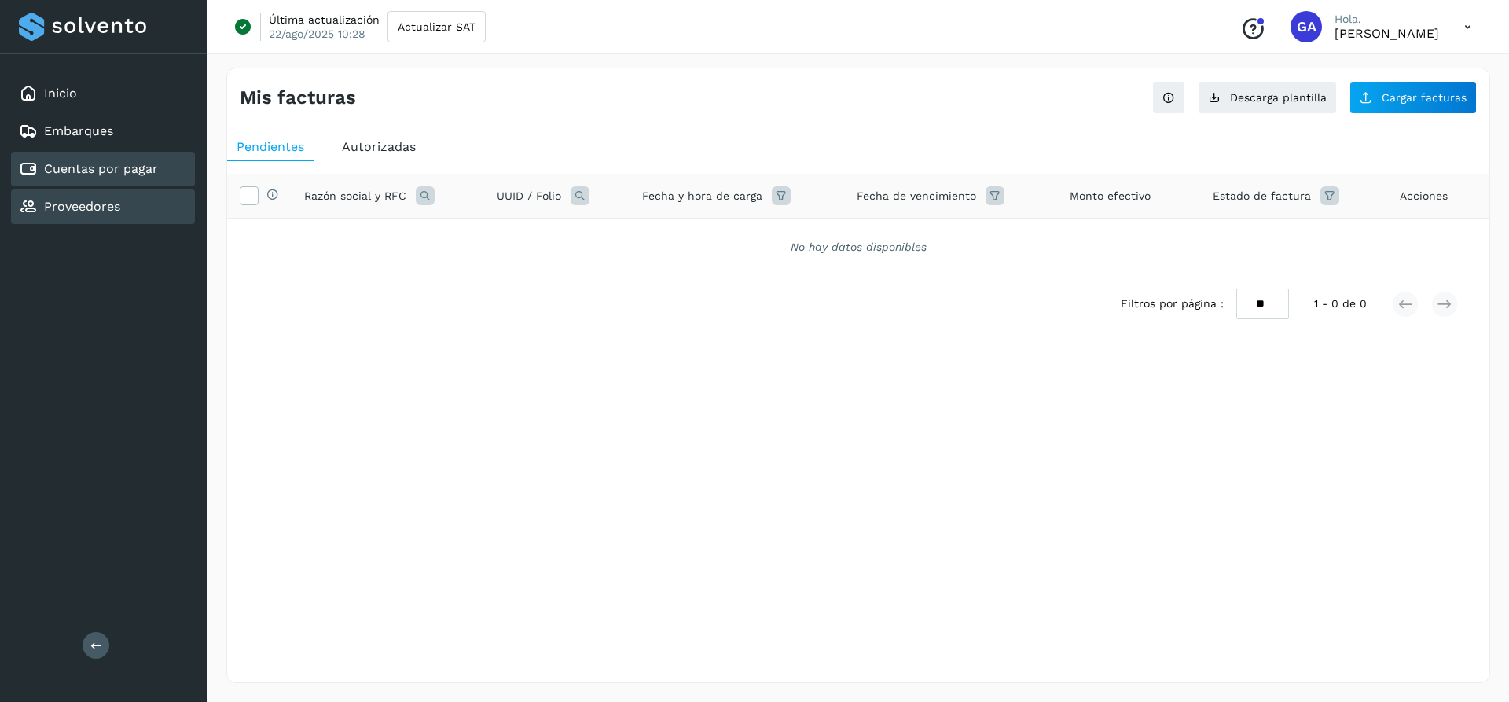
click at [97, 208] on link "Proveedores" at bounding box center [82, 206] width 76 height 15
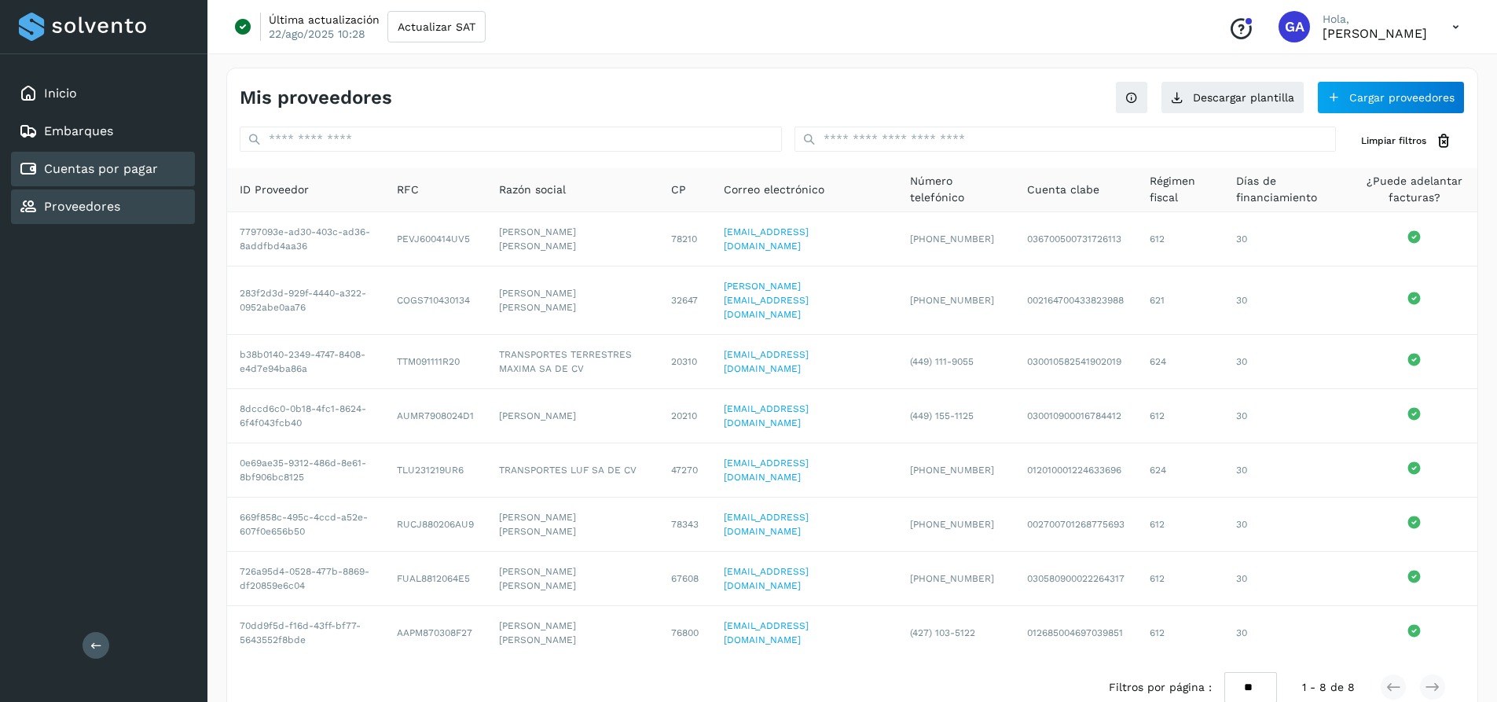
click at [118, 178] on div "Cuentas por pagar" at bounding box center [88, 168] width 139 height 19
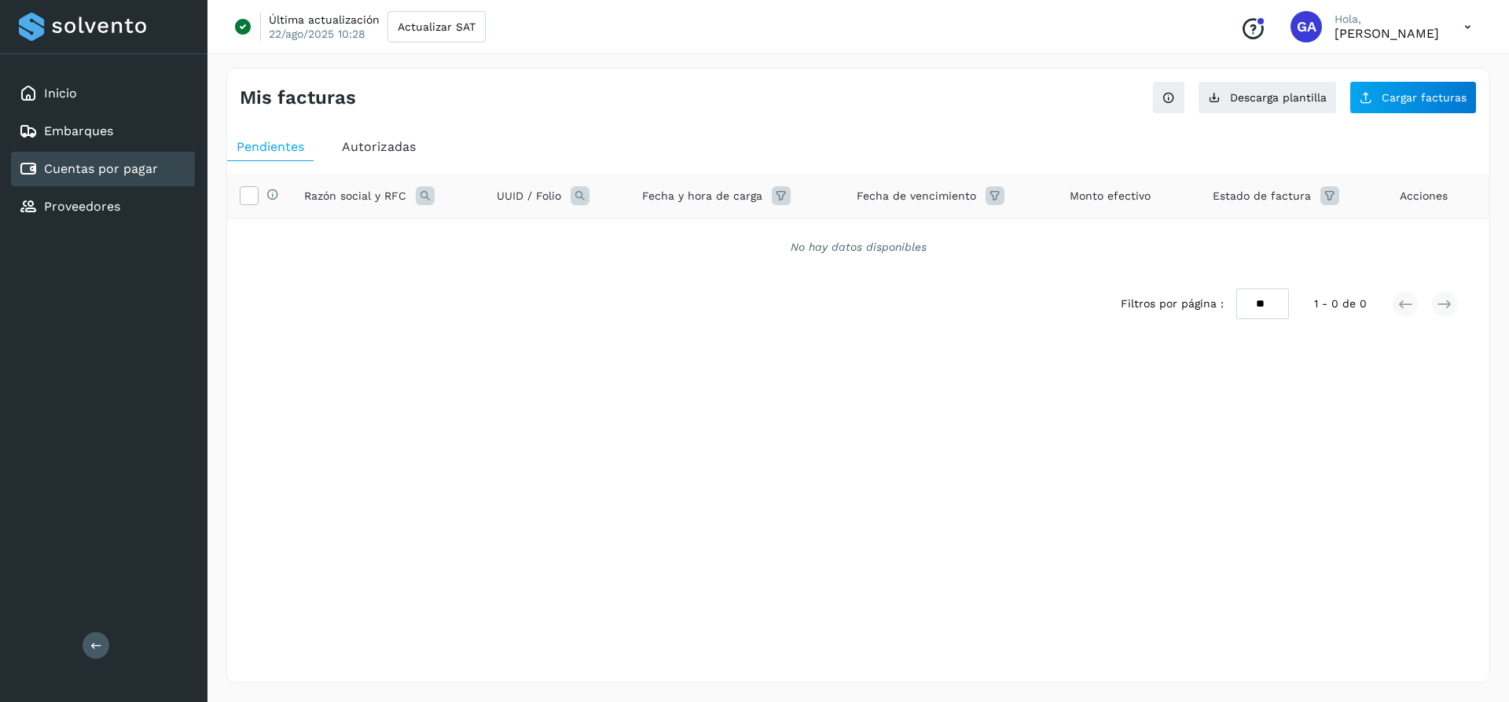
drag, startPoint x: 822, startPoint y: 542, endPoint x: 590, endPoint y: 310, distance: 328.3
click at [815, 542] on div "Mis facturas Ver instrucciones para cargar Facturas Descarga plantilla Cargar f…" at bounding box center [857, 375] width 1263 height 615
click at [393, 137] on div "Autorizadas" at bounding box center [378, 147] width 93 height 28
